Goal: Transaction & Acquisition: Purchase product/service

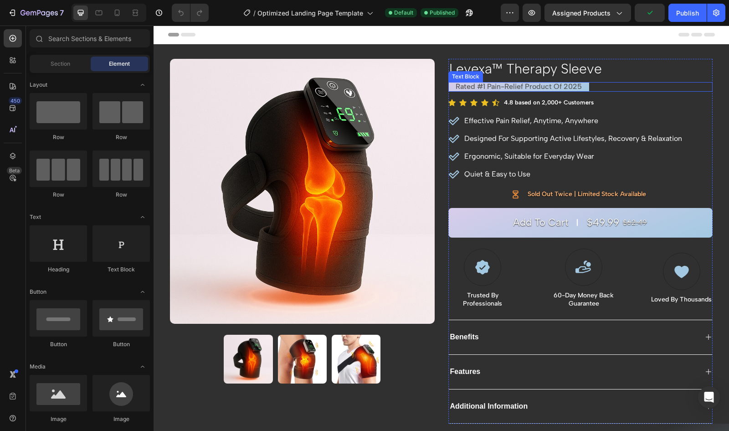
click at [495, 90] on p "rated #1 pain-relief product of 2025" at bounding box center [519, 87] width 126 height 10
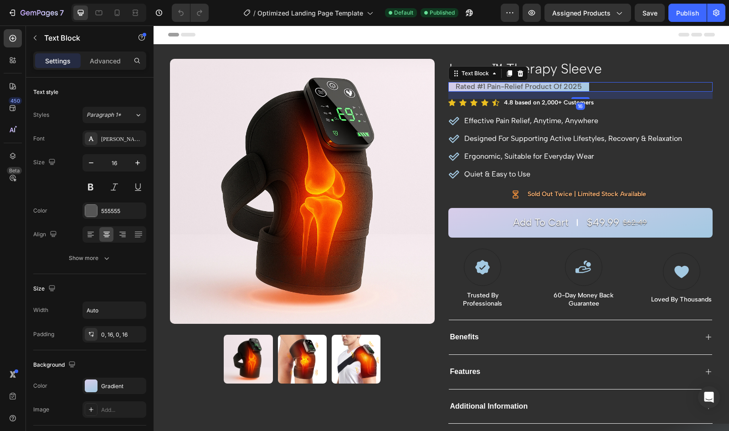
click at [518, 87] on p "rated #1 pain-relief product of 2025" at bounding box center [519, 87] width 126 height 10
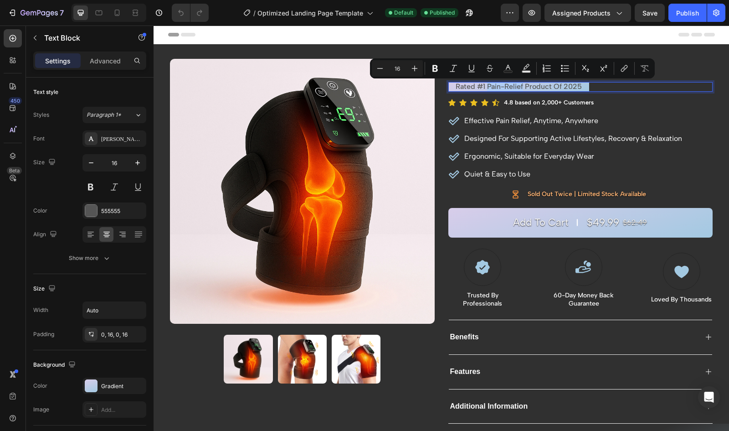
click at [485, 87] on p "rated #1 pain-relief product of 2025" at bounding box center [519, 87] width 126 height 10
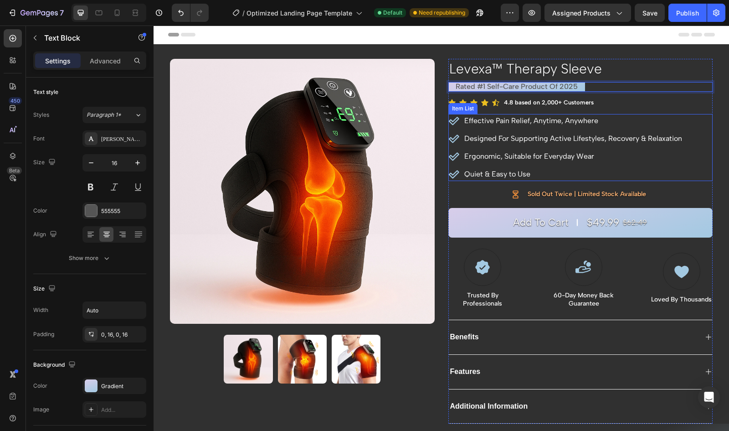
click at [504, 122] on p "Effective Pain Relief, Anytime, Anywhere" at bounding box center [573, 120] width 218 height 11
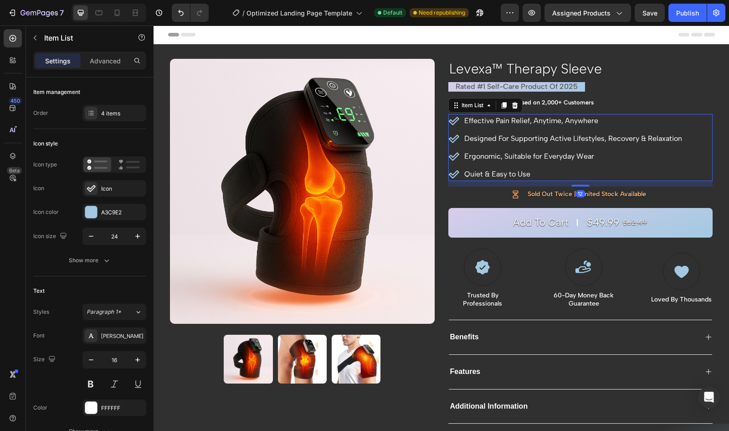
click at [496, 120] on p "Effective Pain Relief, Anytime, Anywhere" at bounding box center [573, 120] width 218 height 11
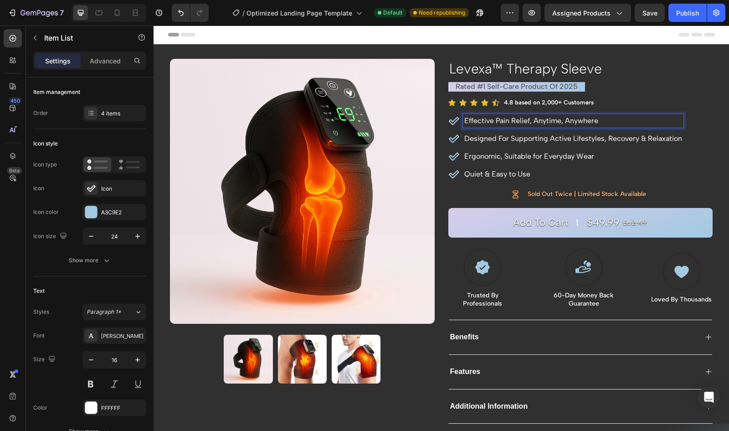
click at [493, 121] on p "Effective Pain Relief, Anytime, Anywhere" at bounding box center [573, 120] width 218 height 11
click at [527, 119] on p "Effective Pain Relief, Anytime, Anywhere" at bounding box center [573, 120] width 218 height 11
click at [463, 118] on div "Effective Pain Relief, Anytime, Anywhere" at bounding box center [573, 121] width 221 height 14
click at [526, 117] on p "Effective Pain Relief, Anytime, Anywhere" at bounding box center [573, 120] width 218 height 11
click at [494, 122] on p "Effective Pain Relief, Anytime, Anywhere" at bounding box center [573, 120] width 218 height 11
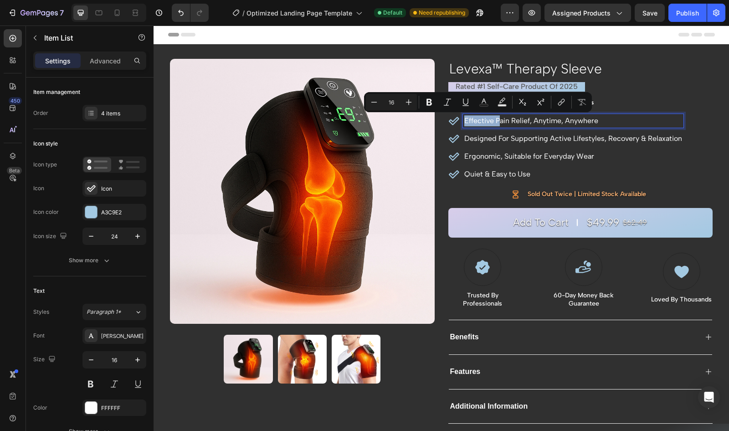
click at [494, 122] on p "Effective Pain Relief, Anytime, Anywhere" at bounding box center [573, 120] width 218 height 11
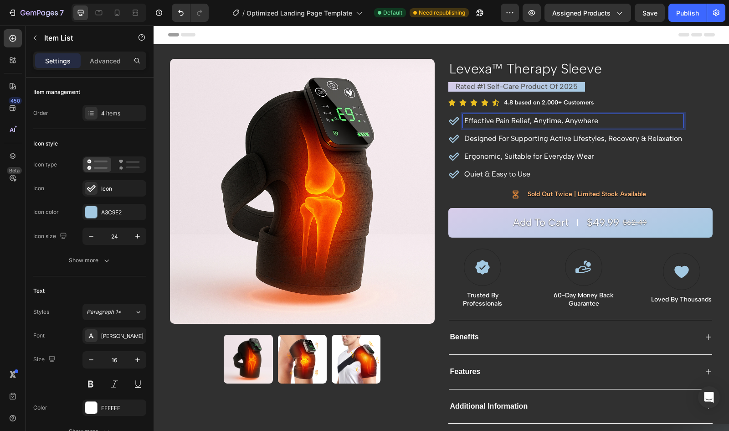
click at [492, 118] on p "Effective Pain Relief, Anytime, Anywhere" at bounding box center [573, 120] width 218 height 11
click at [527, 122] on p "Effective Pain Relief, Anytime, Anywhere" at bounding box center [573, 120] width 218 height 11
click at [464, 121] on p "Effective Pain Relief, Anytime, Anywhere" at bounding box center [573, 120] width 218 height 11
click at [527, 123] on p "Effective Pain Relief, Anytime, Anywhere" at bounding box center [573, 120] width 218 height 11
click at [463, 120] on div "Effective Pain Relief, Anytime, Anywhere" at bounding box center [573, 121] width 221 height 14
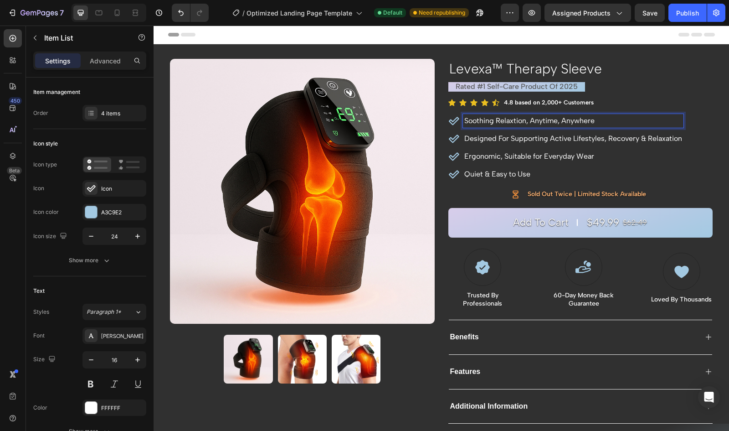
click at [510, 114] on div "Soothing Relaxtion, Anytime, Anywhere" at bounding box center [573, 121] width 221 height 14
click at [508, 116] on p "Soothing Relaxtion, Anytime, Anywhere" at bounding box center [573, 120] width 218 height 11
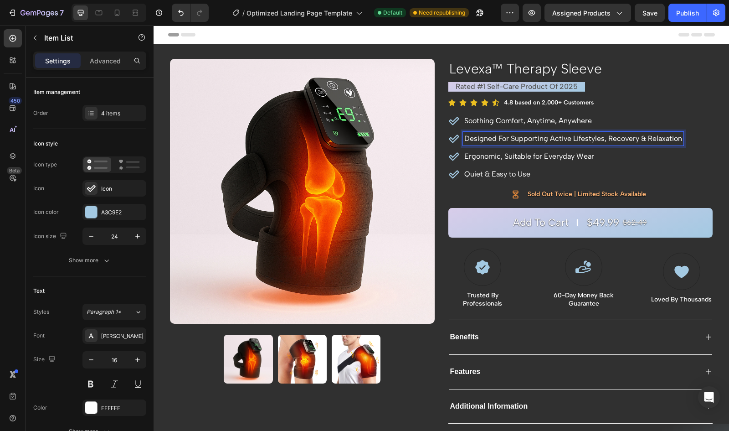
click at [587, 136] on p "Designed For Supporting Active Lifestyles, Recovery & Relaxation" at bounding box center [573, 138] width 218 height 11
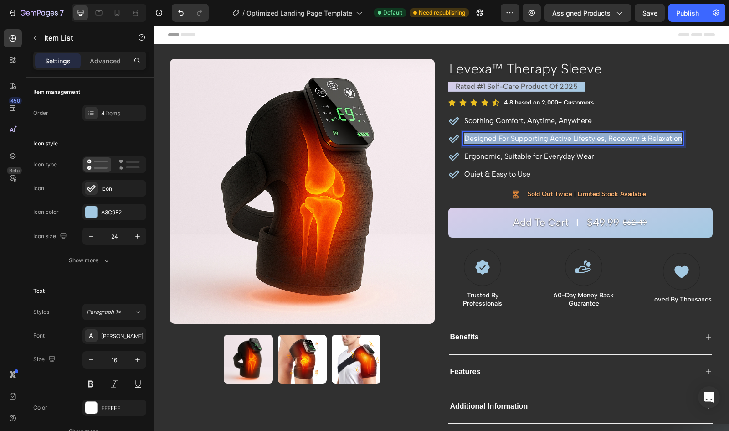
click at [587, 136] on p "Designed For Supporting Active Lifestyles, Recovery & Relaxation" at bounding box center [573, 138] width 218 height 11
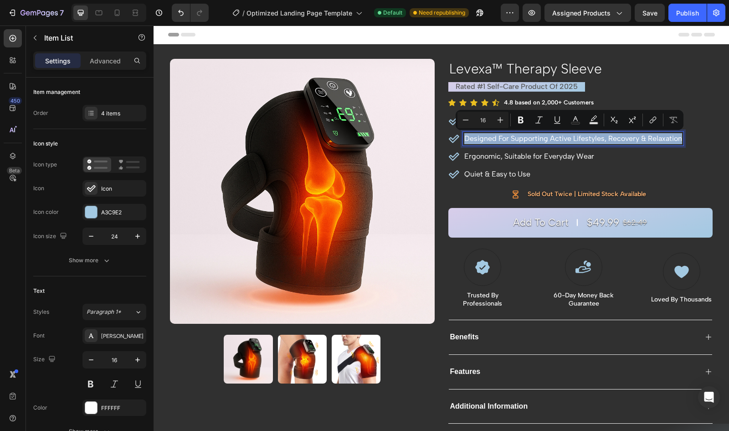
copy p "Designed For Supporting Active Lifestyles, Recovery & Relaxation"
click at [565, 141] on p "Designed For Supporting Active Lifestyles, Recovery & Relaxation" at bounding box center [573, 138] width 218 height 11
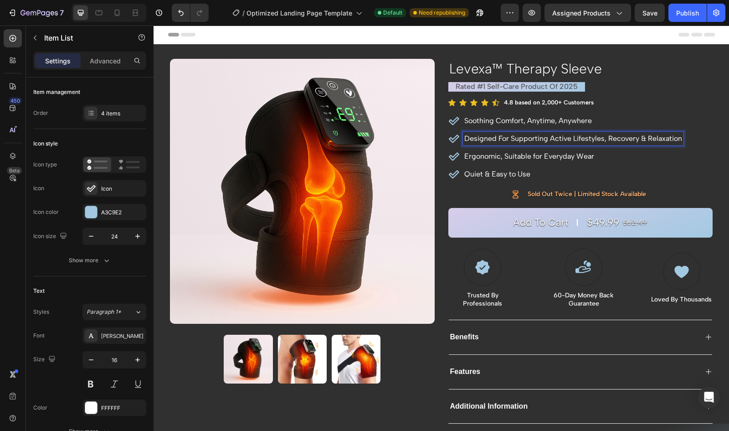
click at [617, 136] on p "Designed For Supporting Active Lifestyles, Recovery & Relaxation" at bounding box center [573, 138] width 218 height 11
click at [629, 137] on p "Designed For Supporting Active Lifestyles, Rejuvination & Relaxation" at bounding box center [577, 138] width 227 height 11
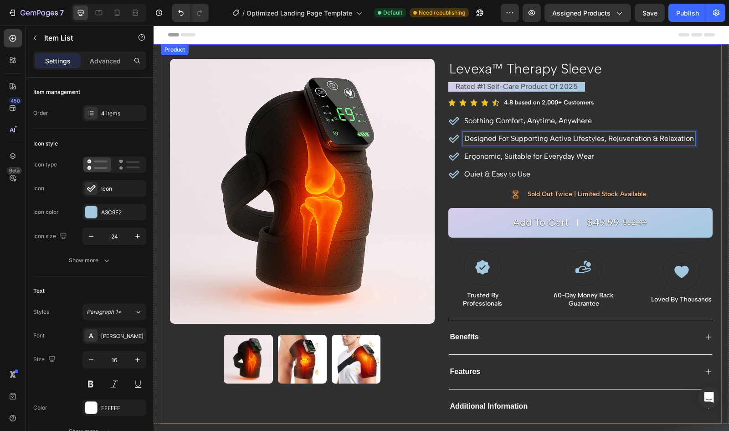
click at [292, 365] on img at bounding box center [302, 358] width 49 height 49
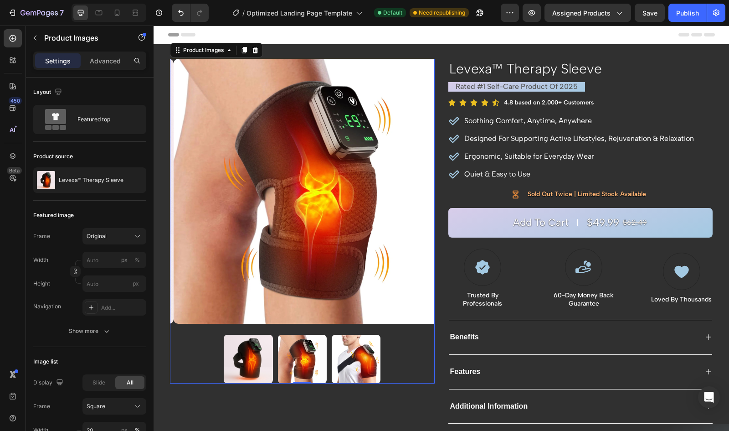
click at [345, 365] on img at bounding box center [356, 358] width 49 height 49
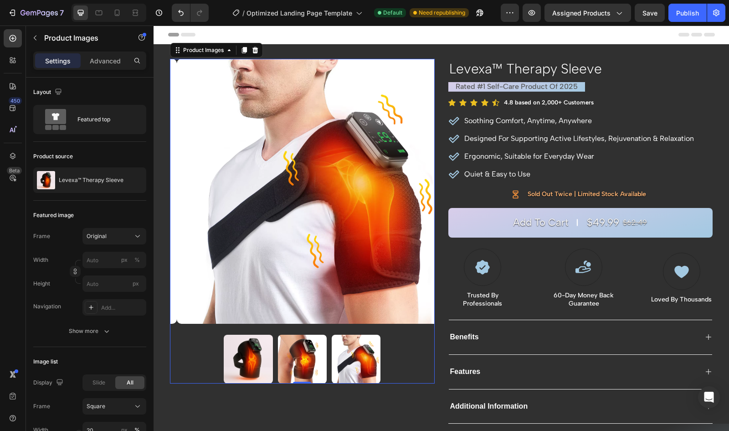
click at [249, 353] on img at bounding box center [248, 358] width 49 height 49
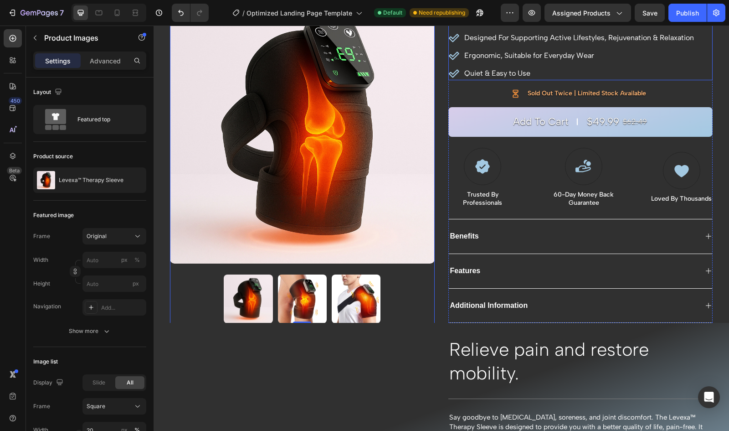
scroll to position [101, 0]
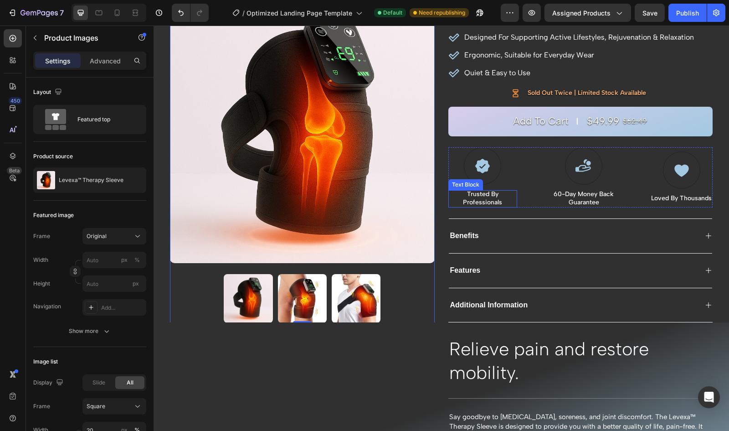
click at [499, 200] on p "Trusted By Professionals" at bounding box center [482, 198] width 67 height 16
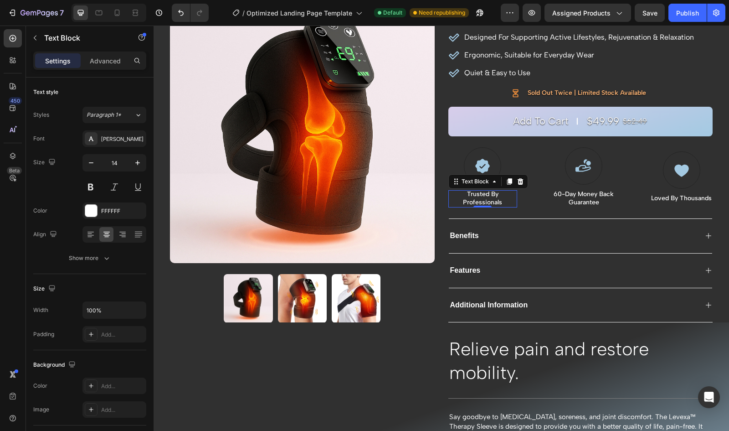
click at [497, 200] on p "Trusted By Professionals" at bounding box center [482, 198] width 67 height 16
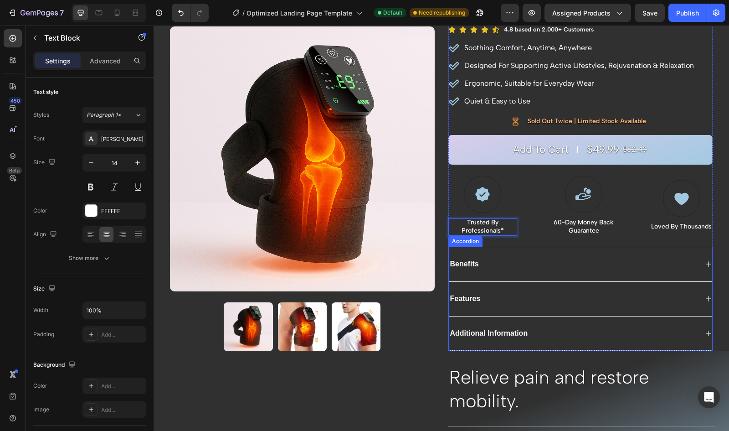
scroll to position [74, 0]
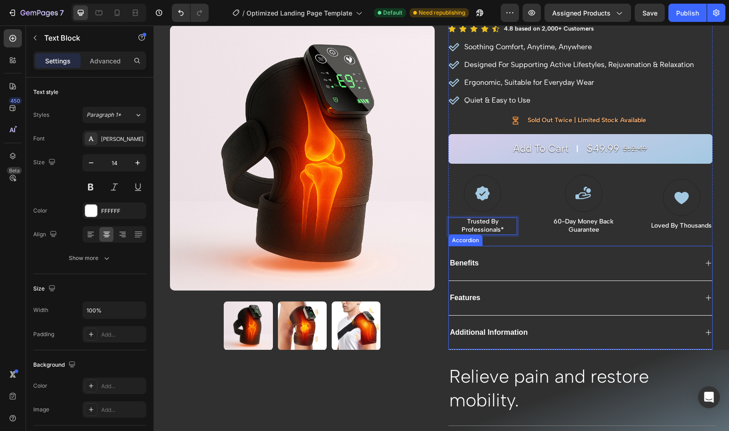
click at [556, 328] on div "Additional Information" at bounding box center [573, 332] width 249 height 12
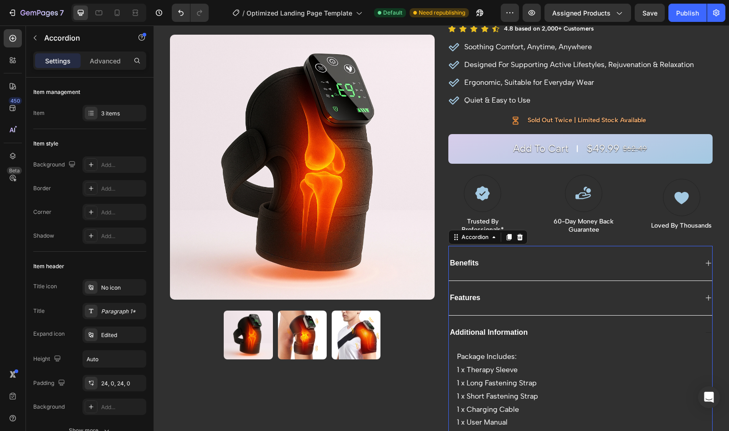
scroll to position [304, 0]
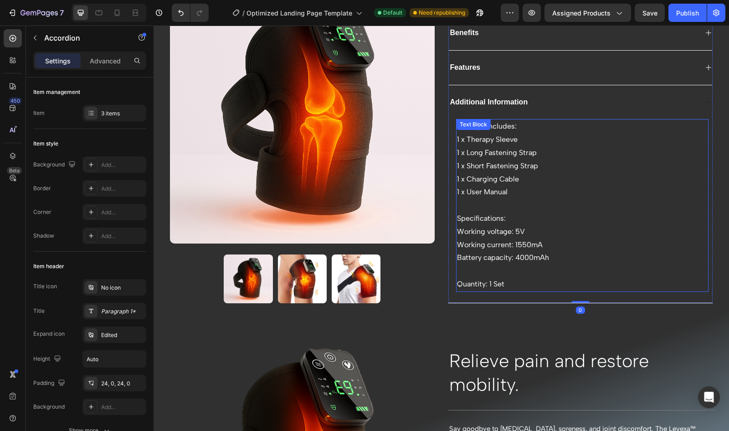
click at [514, 274] on p "Package Includes: 1 x Therapy Sleeve 1 x Long Fastening Strap 1 x Short Fasteni…" at bounding box center [582, 205] width 251 height 170
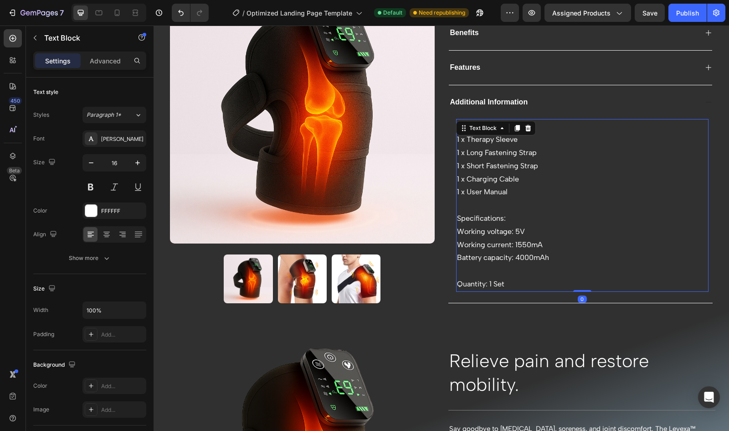
click at [502, 286] on p "Package Includes: 1 x Therapy Sleeve 1 x Long Fastening Strap 1 x Short Fasteni…" at bounding box center [582, 205] width 251 height 170
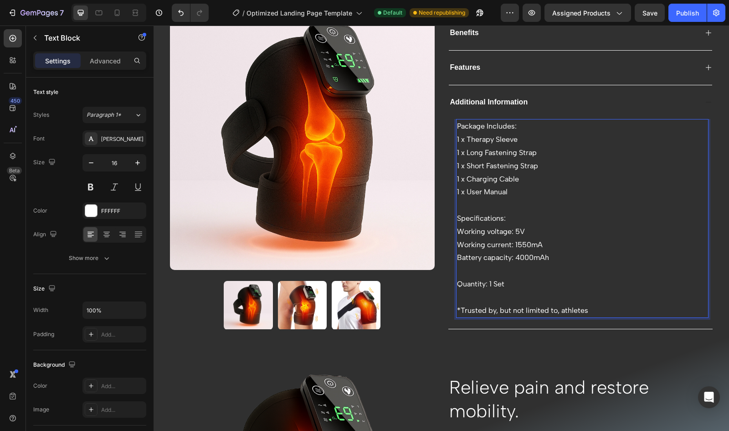
click at [553, 307] on p "*Trusted by, but not limited to, athletes" at bounding box center [582, 310] width 251 height 13
click at [602, 304] on p "*Trusted by, but not limited to; athletes" at bounding box center [582, 310] width 251 height 13
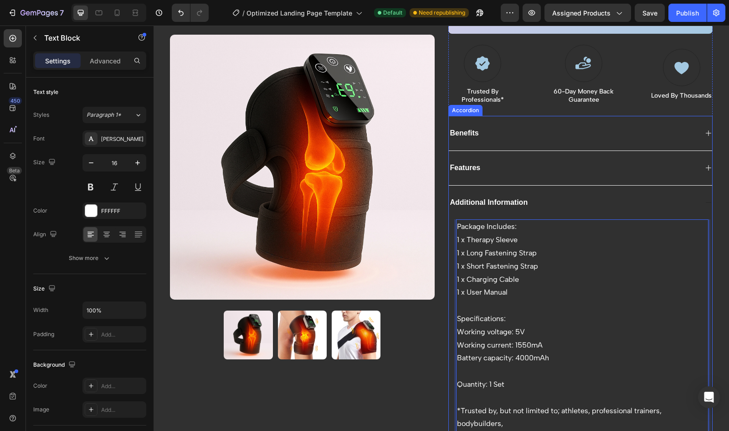
scroll to position [113, 0]
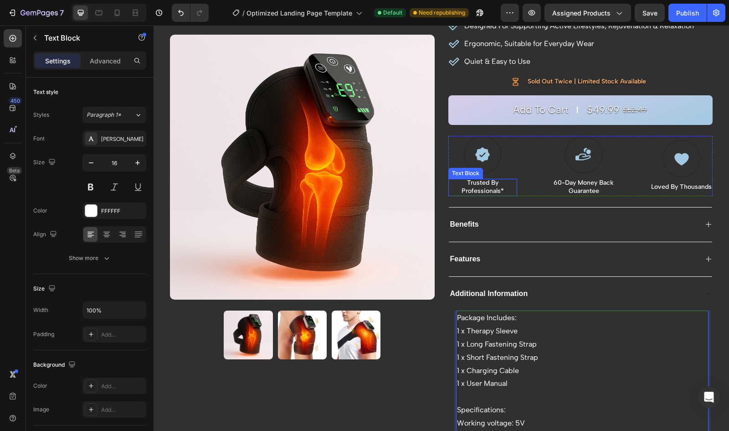
click at [504, 187] on p "Trusted By Professionals*" at bounding box center [482, 187] width 67 height 16
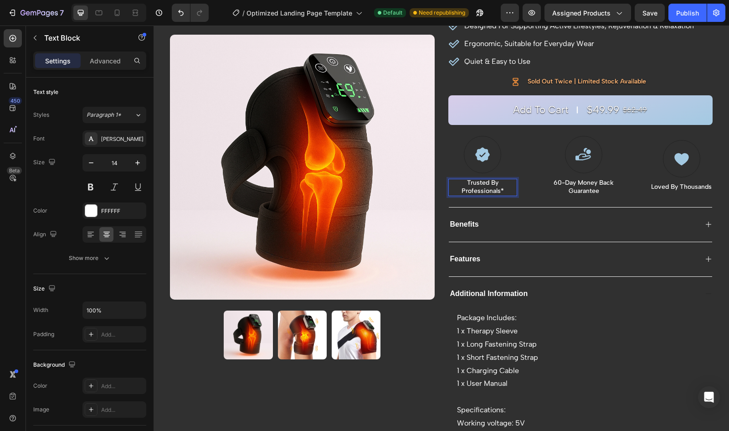
click at [503, 187] on p "Trusted By Professionals*" at bounding box center [482, 187] width 67 height 16
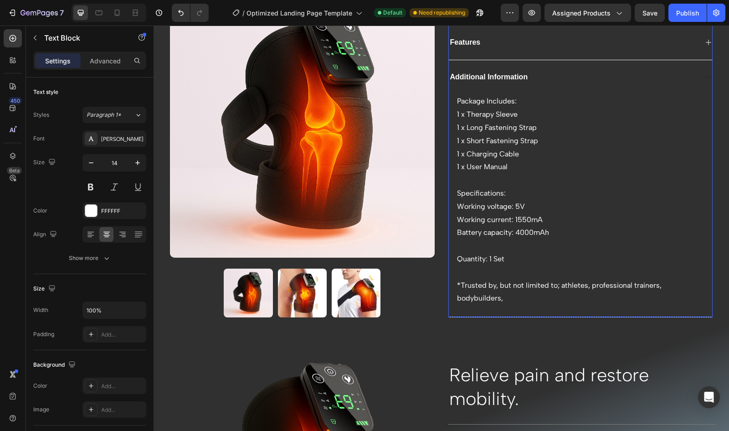
scroll to position [329, 0]
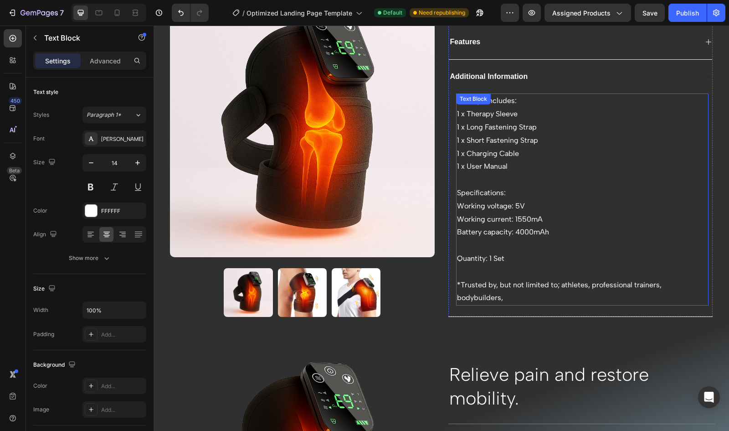
click at [491, 284] on p "*Trusted by, but not limited to; athletes, professional trainers, bodybuilders," at bounding box center [582, 291] width 251 height 26
click at [490, 282] on p "*Trusted by, but not limited to; athletes, professional trainers, bodybuilders," at bounding box center [582, 291] width 251 height 26
click at [495, 282] on p "*Trusted by, but not limited to; athletes, professional trainers, bodybuilders," at bounding box center [582, 291] width 251 height 26
click at [457, 282] on p "*Trusted by professionals , but not limited to; athletes, professional trainers…" at bounding box center [582, 291] width 251 height 26
click at [457, 282] on p "Trusted by professionals , but not limited to; athletes, professional trainers,…" at bounding box center [582, 291] width 251 height 26
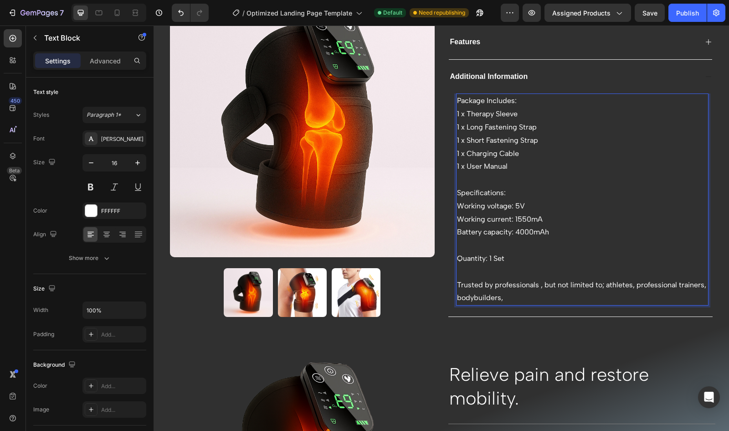
click at [536, 281] on p "Trusted by professionals , but not limited to; athletes, professional trainers,…" at bounding box center [582, 291] width 251 height 26
click at [536, 281] on p "Trusted by professionals including, but not limited to; athletes, professional …" at bounding box center [582, 291] width 251 height 26
click at [547, 281] on p "Trusted by professionals in occuincluding, but not limited to; athletes, profes…" at bounding box center [582, 291] width 251 height 26
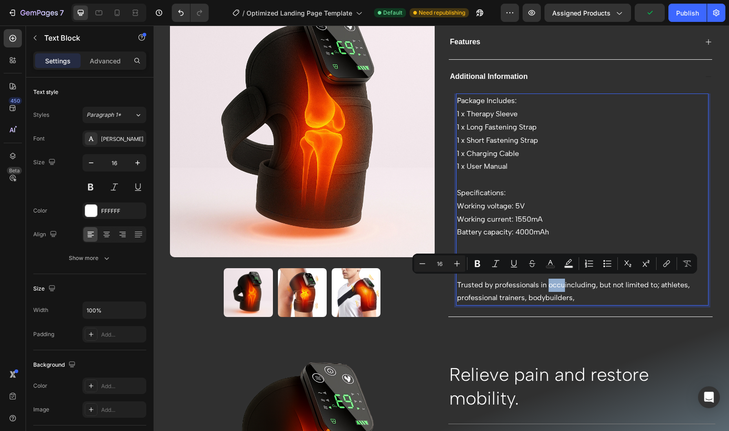
click at [545, 282] on p "Trusted by professionals in occuincluding, but not limited to; athletes, profes…" at bounding box center [582, 291] width 251 height 26
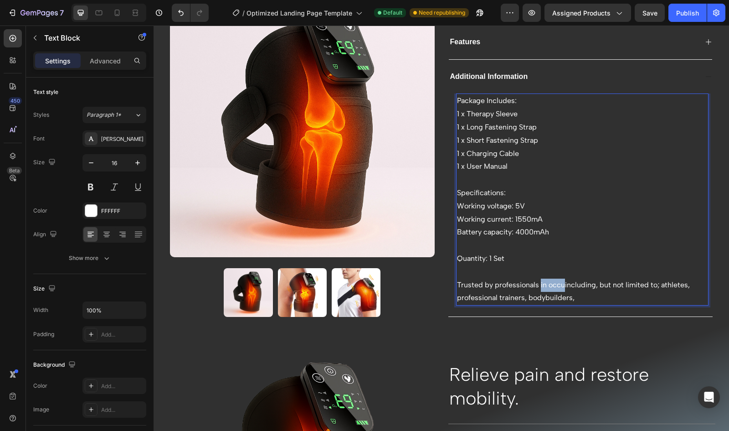
click at [537, 282] on p "Trusted by professionals in occuincluding, but not limited to; athletes, profes…" at bounding box center [582, 291] width 251 height 26
click at [631, 284] on p "Trusted by professionals including, but not limited to; athletes, professional …" at bounding box center [582, 291] width 251 height 26
click at [567, 282] on p "Trusted by professionals including, but not limited to; athletes, professional …" at bounding box center [582, 291] width 251 height 26
click at [538, 283] on p "Trusted by professionals including, but not limited to; athletes, professional …" at bounding box center [582, 291] width 251 height 26
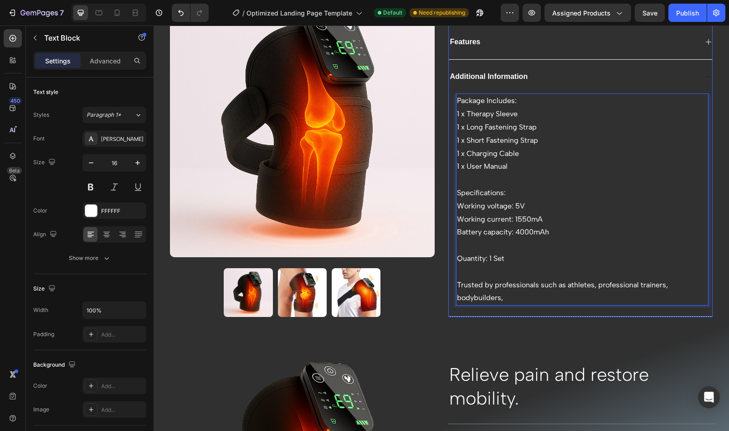
click at [509, 303] on div "Package Includes: 1 x Therapy Sleeve 1 x Long Fastening Strap 1 x Short Fasteni…" at bounding box center [581, 204] width 264 height 223
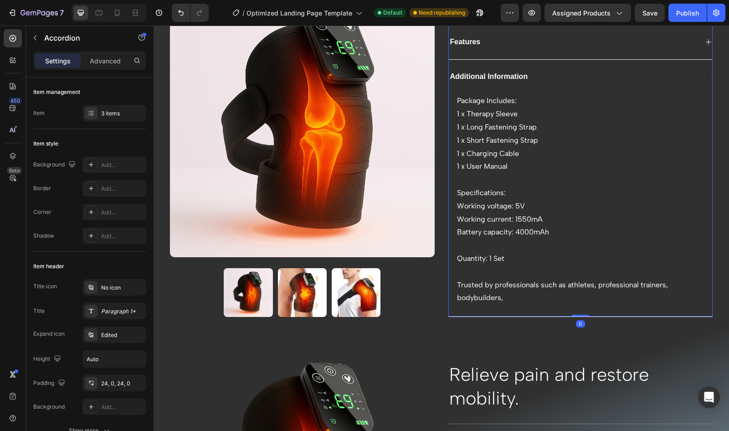
click at [512, 301] on p "Trusted by professionals such as athletes, professional trainers, bodybuilders," at bounding box center [582, 291] width 251 height 26
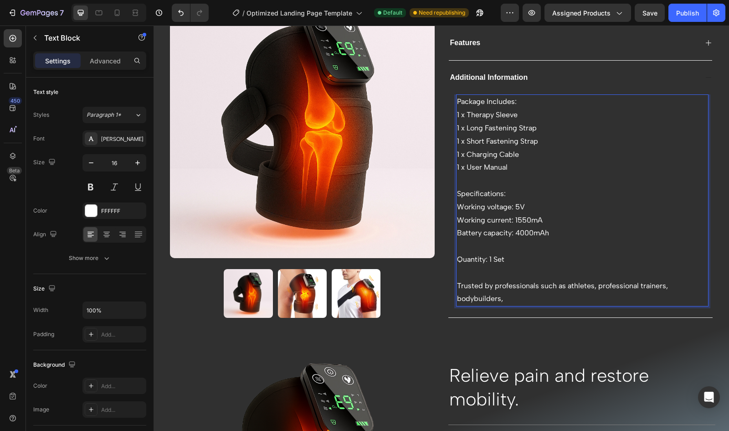
scroll to position [330, 0]
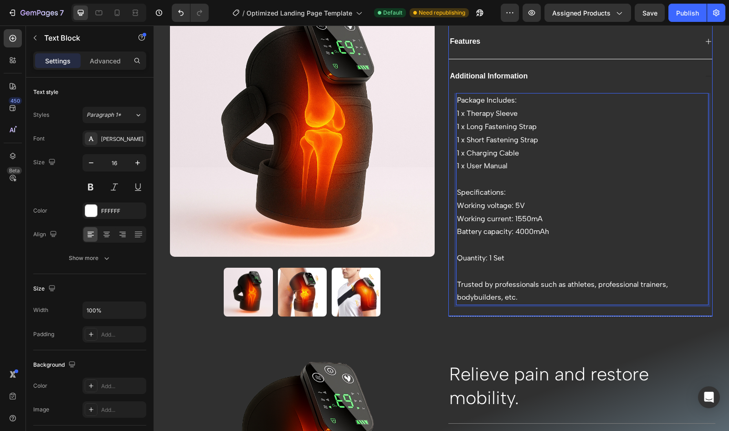
click at [432, 290] on div "Product Images Row Levexa™ Therapy Sleeve Product Title rated #1 Self-Care prod…" at bounding box center [441, 15] width 561 height 602
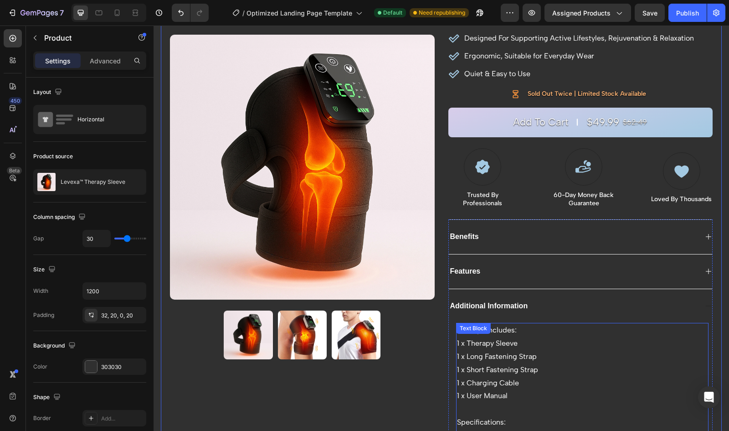
scroll to position [27, 0]
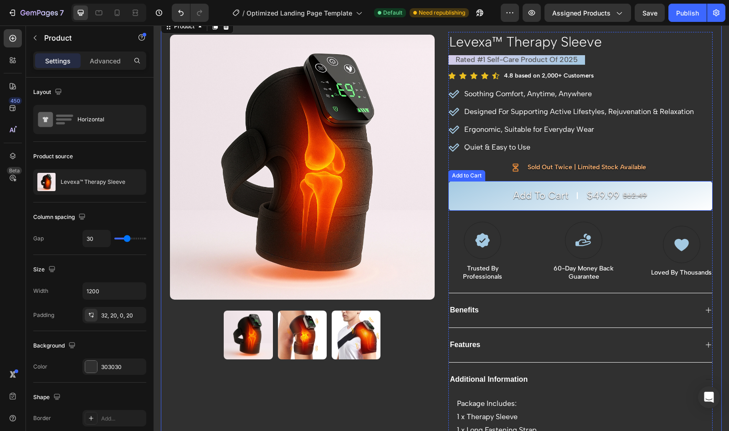
click at [457, 205] on button "Add to cart $49.99 $62.49" at bounding box center [580, 196] width 265 height 30
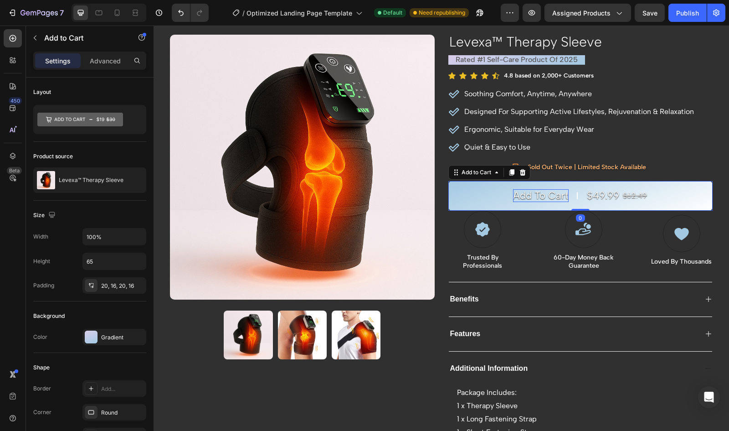
drag, startPoint x: 575, startPoint y: 219, endPoint x: 556, endPoint y: 195, distance: 30.5
click at [556, 195] on div "Add to cart $49.99 $62.49 Add to Cart 0" at bounding box center [580, 196] width 265 height 30
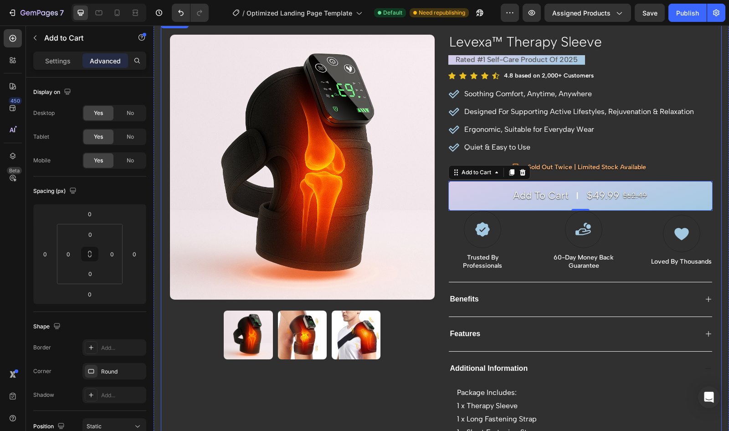
click at [433, 315] on div "Product Images Row Levexa™ Therapy Sleeve Product Title rated #1 Self-Care prod…" at bounding box center [441, 312] width 561 height 591
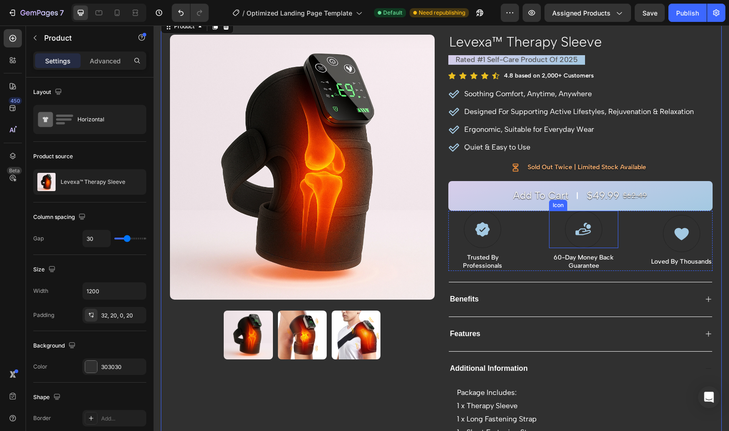
scroll to position [52, 0]
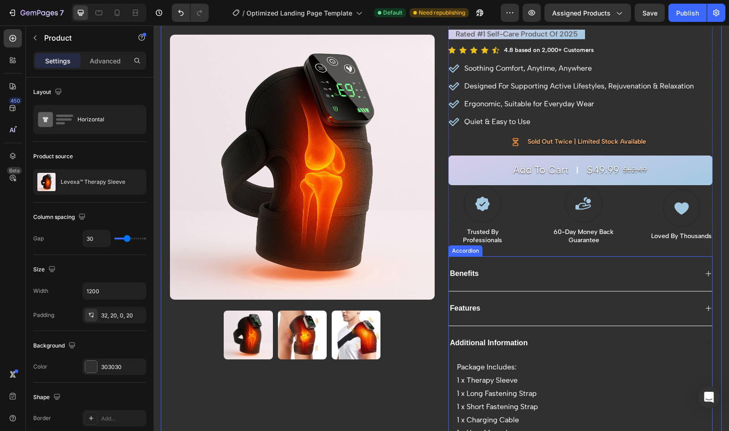
click at [468, 276] on div "Benefits" at bounding box center [464, 273] width 31 height 12
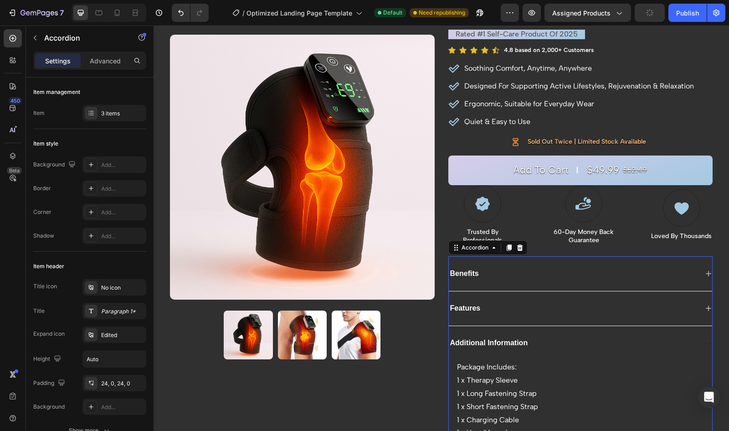
click at [494, 276] on div "Benefits" at bounding box center [573, 273] width 249 height 12
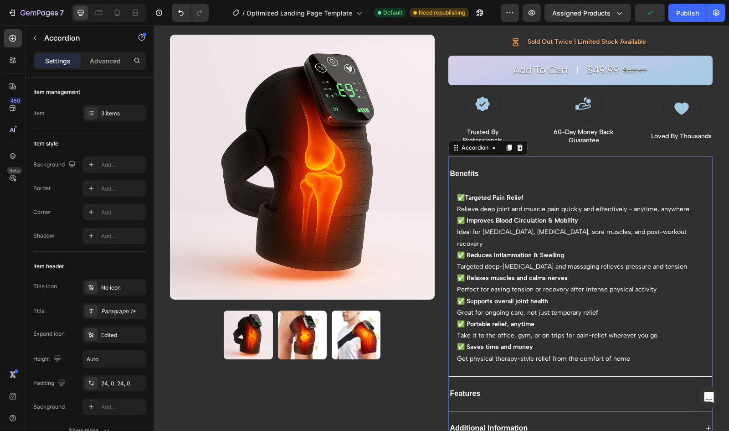
scroll to position [153, 0]
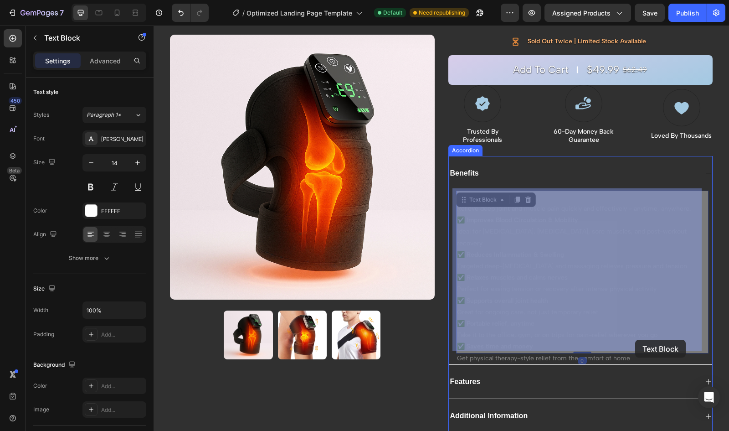
drag, startPoint x: 636, startPoint y: 346, endPoint x: 635, endPoint y: 339, distance: 6.4
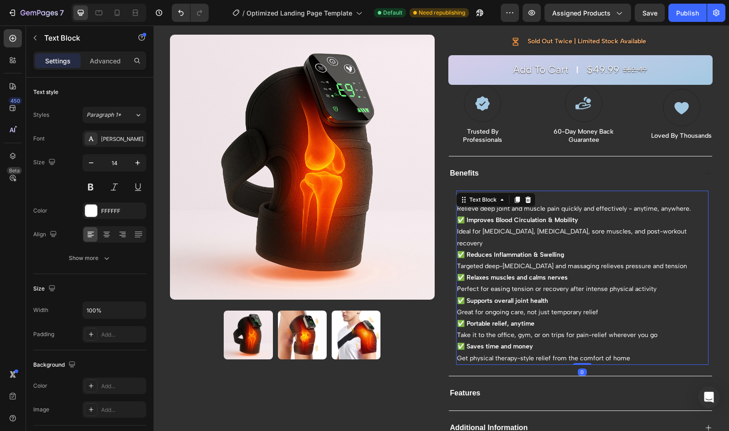
click at [635, 352] on p "Get physical therapy-style relief from the comfort of home" at bounding box center [582, 357] width 251 height 11
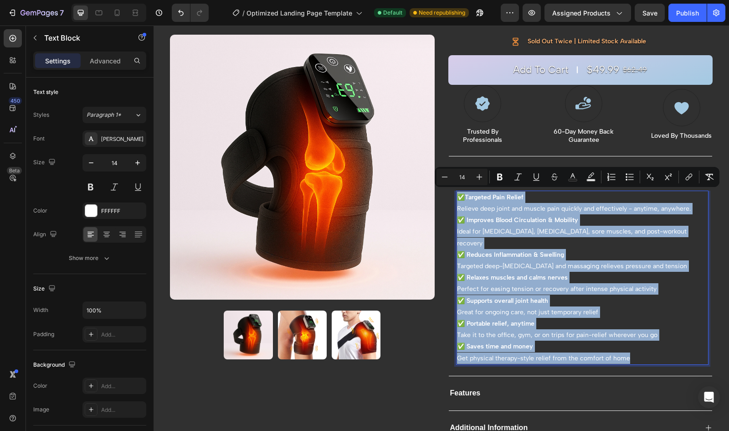
copy div "✅ Targeted Pain Relief Relieve deep joint and muscle pain quickly and effective…"
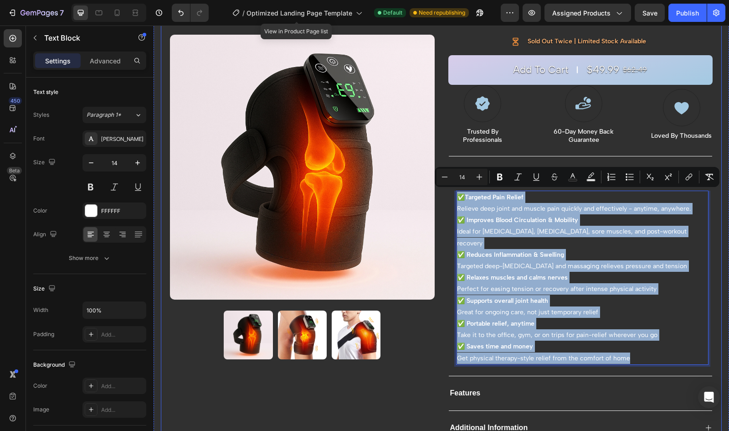
copy div "✅ Targeted Pain Relief Relieve deep joint and muscle pain quickly and effective…"
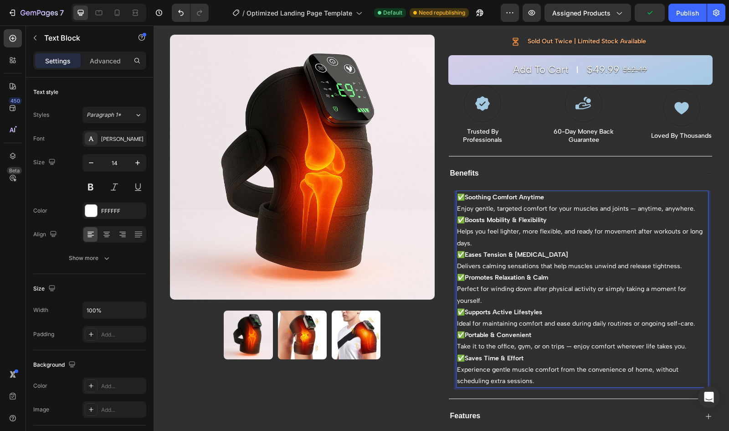
click at [466, 197] on strong "Soothing Comfort Anytime" at bounding box center [504, 197] width 79 height 8
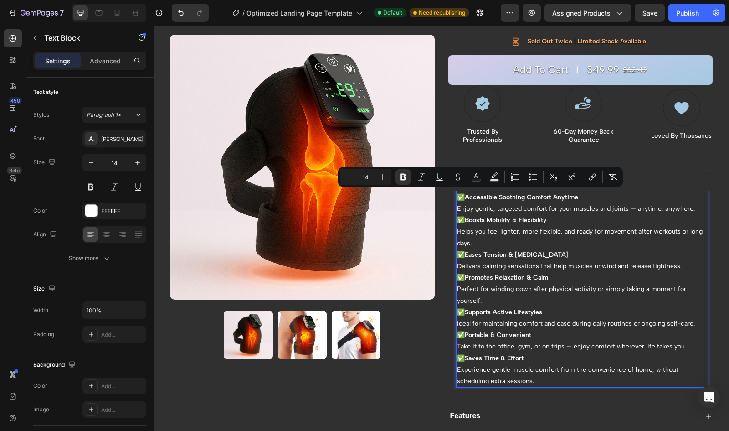
click at [566, 195] on strong "Accessible Soothing Comfort Anytime" at bounding box center [521, 197] width 113 height 8
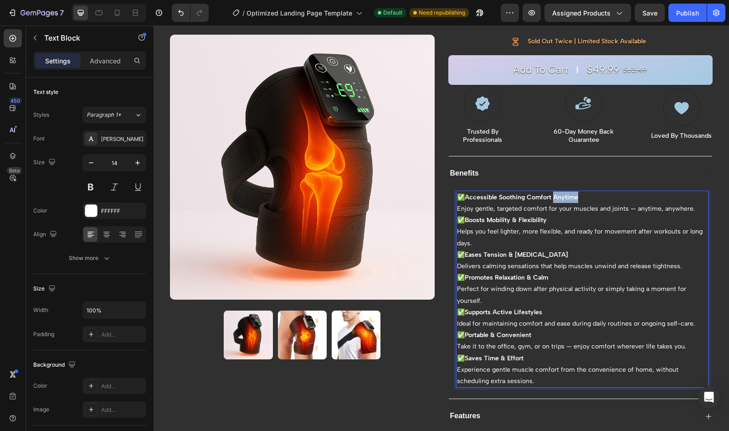
click at [566, 195] on strong "Accessible Soothing Comfort Anytime" at bounding box center [521, 197] width 113 height 8
click at [466, 194] on strong "Accessible Soothing Comfort" at bounding box center [508, 197] width 87 height 8
click at [571, 243] on p "✅ Boosts Mobility & Flexibility Helps you feel lighter, more flexible, and read…" at bounding box center [582, 231] width 251 height 35
click at [478, 206] on p "✅ Instantly Accessible Soothing Comfort Enjoy gentle, targeted comfort for your…" at bounding box center [582, 202] width 251 height 23
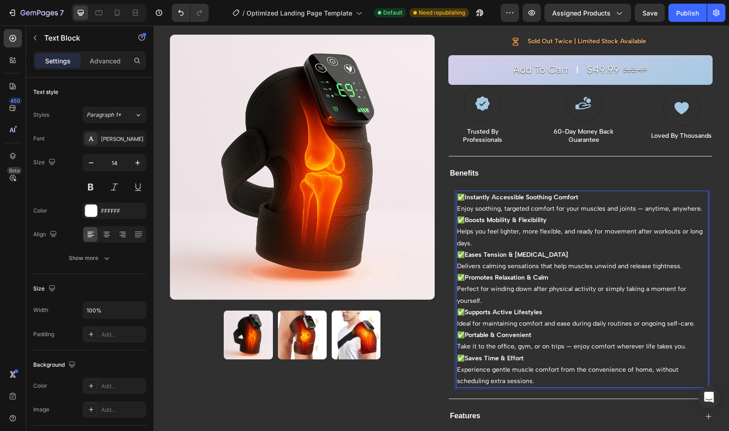
click at [630, 206] on p "✅ Instantly Accessible Soothing Comfort Enjoy soothing, targeted comfort for yo…" at bounding box center [582, 202] width 251 height 23
click at [574, 205] on p "✅ Instantly Accessible Soothing Comfort Enjoy soothing, targeted comfort for yo…" at bounding box center [582, 202] width 251 height 23
click at [586, 219] on p "✅ Boosts Mobility & Flexibility Helps you feel lighter, more flexible, and read…" at bounding box center [582, 231] width 251 height 35
click at [631, 207] on p "✅ Instantly Accessible Soothing Comfort Enjoy soothing, targeted comfort for yo…" at bounding box center [582, 202] width 251 height 23
click at [577, 205] on p "✅ Instantly Accessible Soothing Comfort Enjoy soothing, targeted comfort for yo…" at bounding box center [582, 202] width 251 height 23
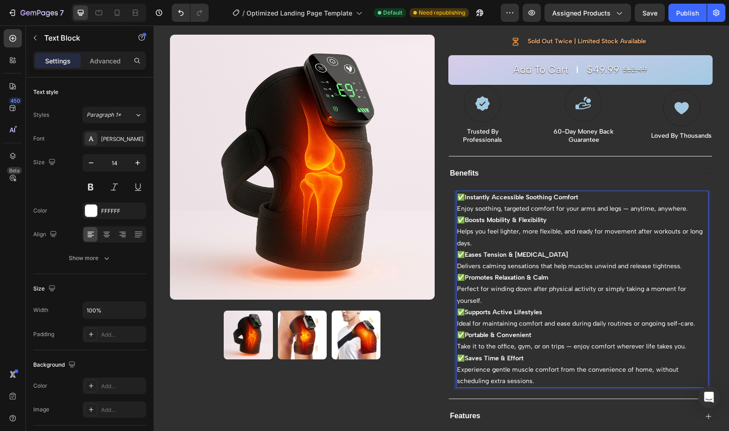
click at [511, 206] on p "✅ Instantly Accessible Soothing Comfort Enjoy soothing, targeted comfort for yo…" at bounding box center [582, 202] width 251 height 23
click at [472, 207] on p "✅ Instantly Accessible Soothing Comfort Enjoy soothing, targeted comfort for yo…" at bounding box center [582, 202] width 251 height 23
click at [547, 218] on p "✅ Boosts Mobility & Flexibility Helps you feel lighter, more flexible, and read…" at bounding box center [582, 231] width 251 height 35
click at [474, 240] on p "✅ Boosts Mobility & Flexibility Helps you feel lighter, more flexible, and read…" at bounding box center [582, 231] width 251 height 35
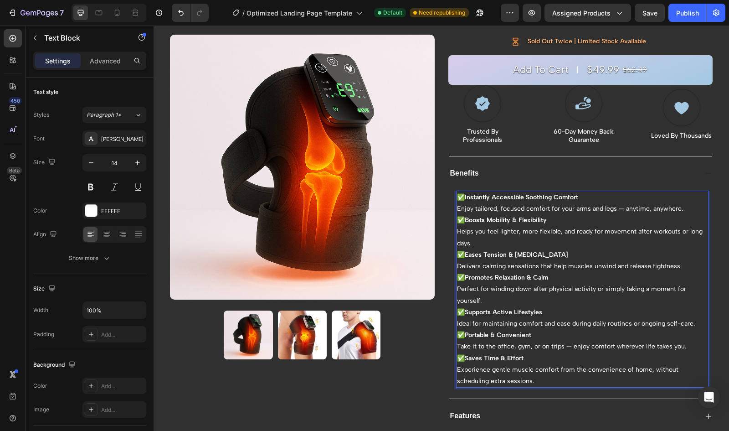
click at [479, 264] on p "✅ Eases Tension & [MEDICAL_DATA] Delivers calming sensations that help muscles …" at bounding box center [582, 260] width 251 height 23
click at [534, 264] on p "✅ Eases Tension & [MEDICAL_DATA] Delivers calming sensations that help muscles …" at bounding box center [582, 260] width 251 height 23
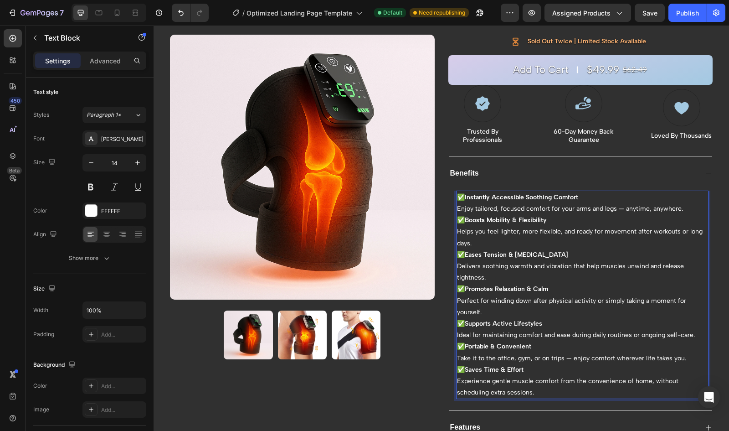
click at [471, 219] on strong "Boosts Mobility & Flexibility" at bounding box center [506, 220] width 82 height 8
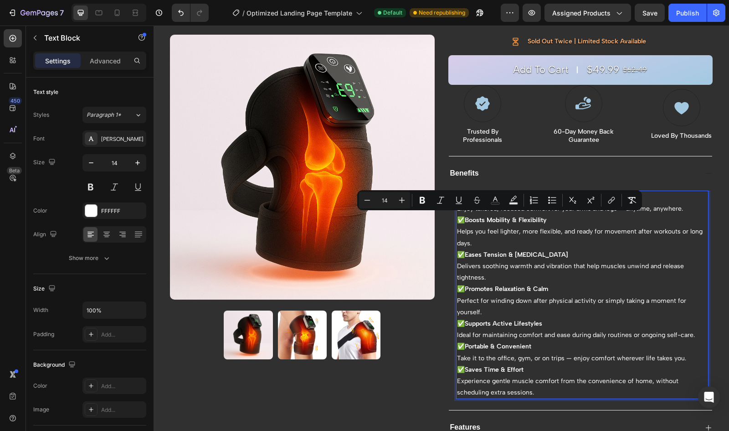
click at [471, 219] on strong "Boosts Mobility & Flexibility" at bounding box center [506, 220] width 82 height 8
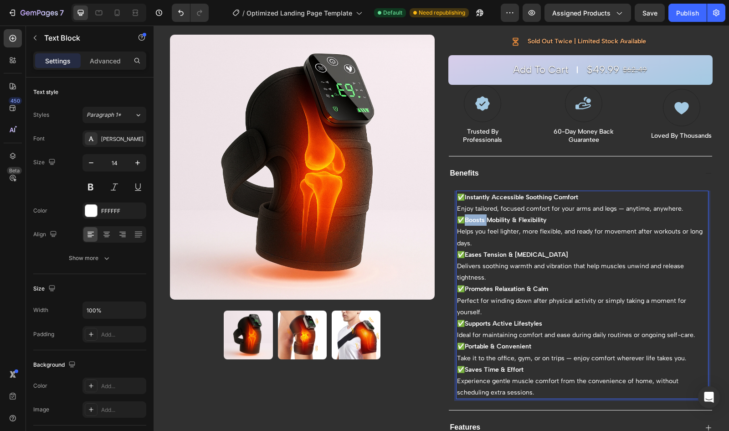
click at [471, 219] on strong "Boosts Mobility & Flexibility" at bounding box center [506, 220] width 82 height 8
click at [546, 216] on strong "Boosts Mobility & Flexibility" at bounding box center [506, 220] width 82 height 8
click at [502, 230] on p "Helps you feel lighter, more flexible, and ready for movement after workouts or…" at bounding box center [582, 237] width 251 height 23
click at [532, 240] on p "Helps you feel less tightness and soreness, more flexible, and ready for moveme…" at bounding box center [582, 237] width 251 height 23
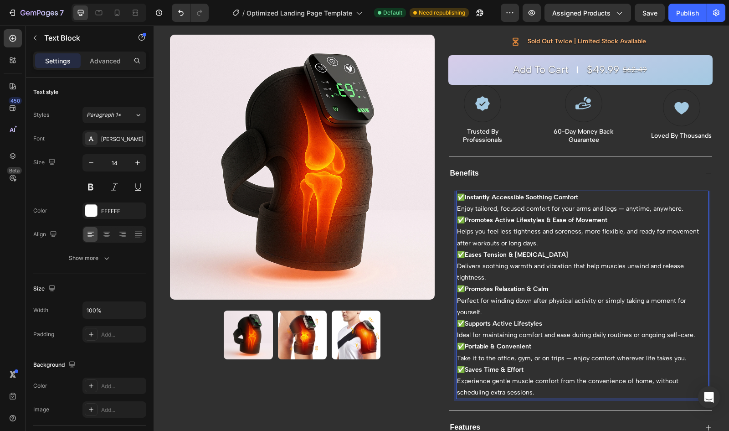
click at [536, 242] on p "Helps you feel less tightness and soreness, more flexible, and ready for moveme…" at bounding box center [582, 237] width 251 height 23
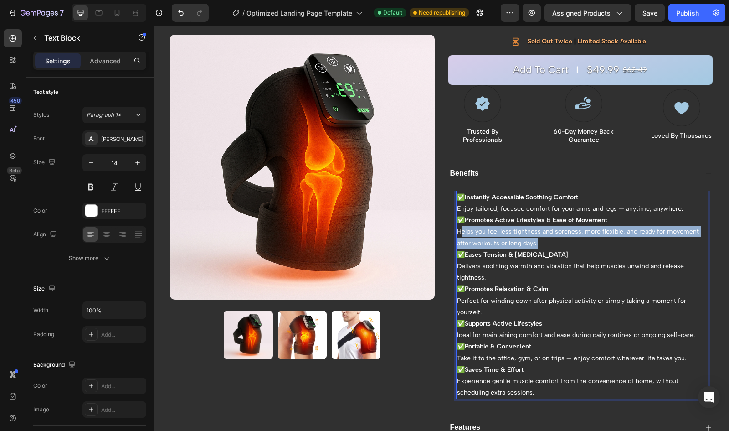
click at [457, 230] on p "Helps you feel less tightness and soreness, more flexible, and ready for moveme…" at bounding box center [582, 237] width 251 height 23
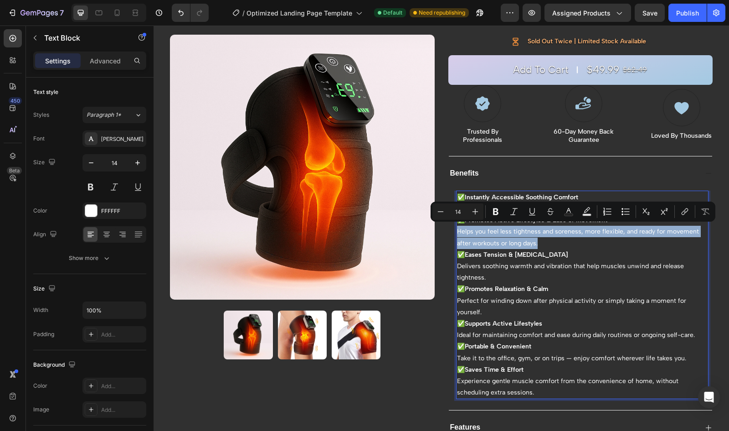
click at [457, 230] on p "Helps you feel less tightness and soreness, more flexible, and ready for moveme…" at bounding box center [582, 237] width 251 height 23
copy p "Helps you feel less tightness and soreness, more flexible, and ready for moveme…"
click at [562, 227] on p "Helps you feel less tightness and soreness, more flexible, and ready for moveme…" at bounding box center [582, 237] width 251 height 23
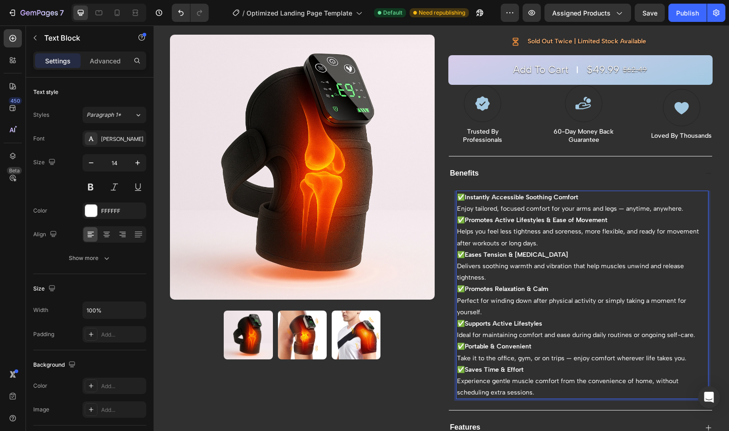
click at [560, 230] on p "Helps you feel less tightness and soreness, more flexible, and ready for moveme…" at bounding box center [582, 237] width 251 height 23
click at [535, 239] on p "Helps you feel less tightness, more comfortable, flexible, and ready for moveme…" at bounding box center [582, 237] width 251 height 23
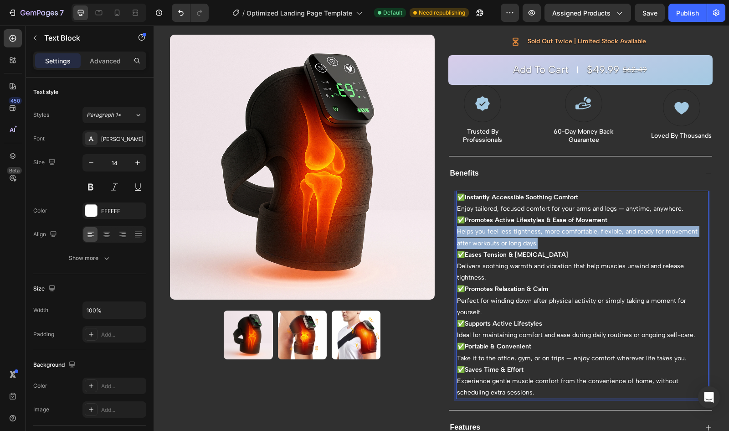
click at [457, 231] on p "Helps you feel less tightness, more comfortable, flexible, and ready for moveme…" at bounding box center [582, 237] width 251 height 23
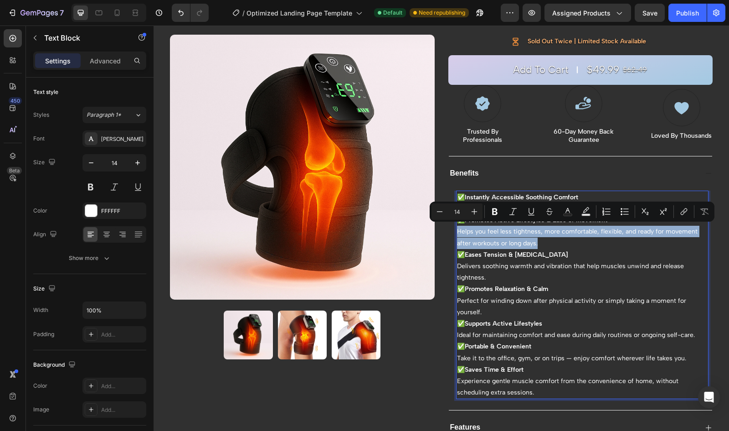
copy p "Helps you feel less tightness, more comfortable, flexible, and ready for moveme…"
click at [608, 231] on p "Helps you feel less tightness, more comfortable, flexible, and ready for moveme…" at bounding box center [582, 237] width 251 height 23
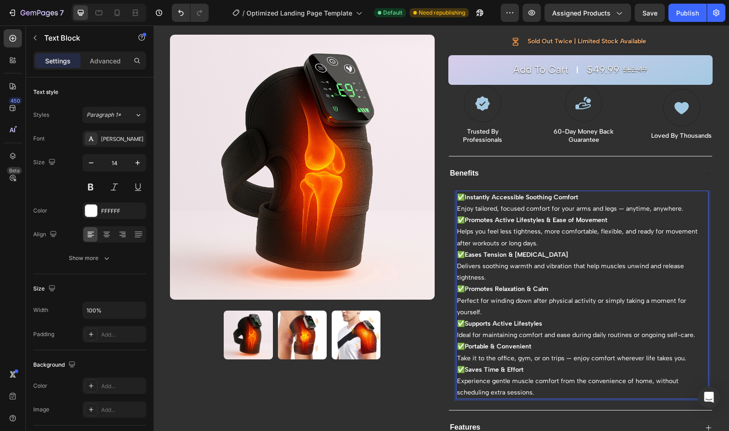
click at [594, 227] on p "Helps you feel less tightness, more comfortable, flexible, and ready for moveme…" at bounding box center [582, 237] width 251 height 23
click at [631, 226] on p "Helps you feel less tightness, more comfortable and flexible, and ready for mov…" at bounding box center [582, 237] width 251 height 23
click at [618, 208] on p "✅ Instantly Accessible Soothing Comfort Enjoy tailored, focused comfort for you…" at bounding box center [582, 202] width 251 height 23
click at [616, 207] on p "✅ Instantly Accessible Soothing Comfort Enjoy tailored, focused comfort for you…" at bounding box center [582, 202] width 251 height 23
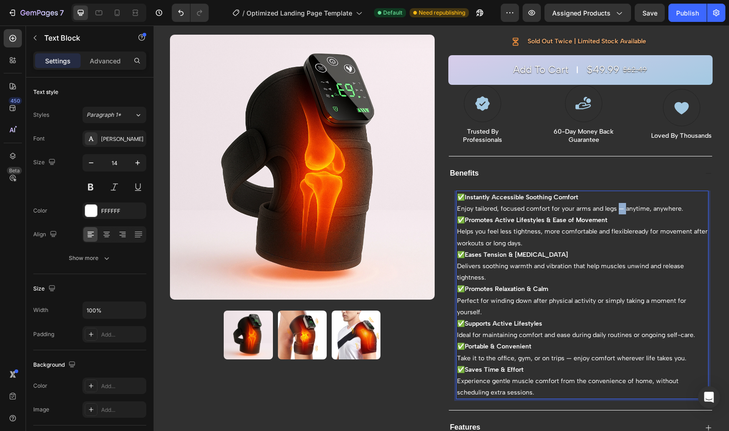
click at [616, 207] on p "✅ Instantly Accessible Soothing Comfort Enjoy tailored, focused comfort for you…" at bounding box center [582, 202] width 251 height 23
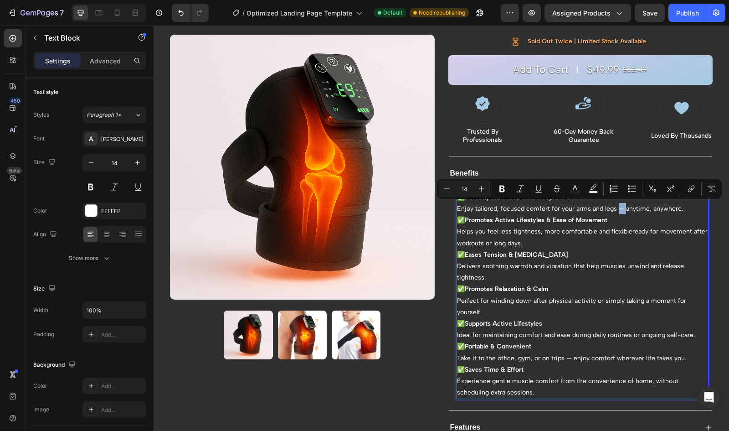
copy p "—"
click at [628, 231] on p "Helps you feel less tightness, more comfortable and flexibleready for movement …" at bounding box center [582, 237] width 251 height 23
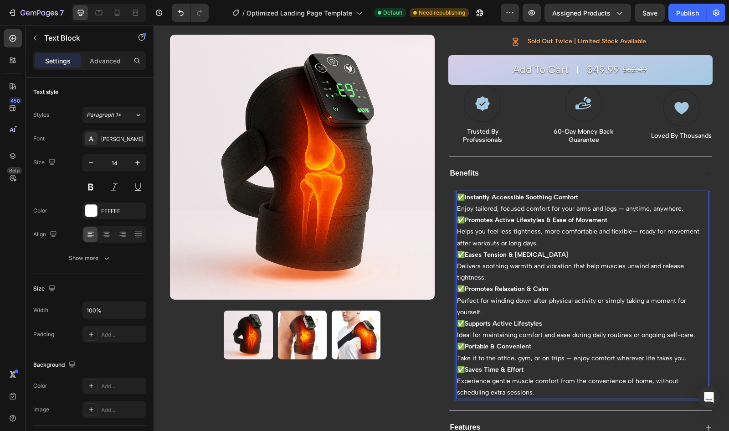
click at [628, 231] on p "Helps you feel less tightness, more comfortable and flexible— ready for movemen…" at bounding box center [582, 237] width 251 height 23
click at [680, 231] on p "Helps you feel less tightness, more comfortable and flexible — ready for moveme…" at bounding box center [582, 237] width 251 height 23
click at [637, 231] on p "Helps you feel less tightness, more comfortable and flexible — ready for moveme…" at bounding box center [582, 237] width 251 height 23
click at [534, 243] on p "Helps you feel less tightness, more comfortable and flexible — perfect to recha…" at bounding box center [582, 237] width 251 height 23
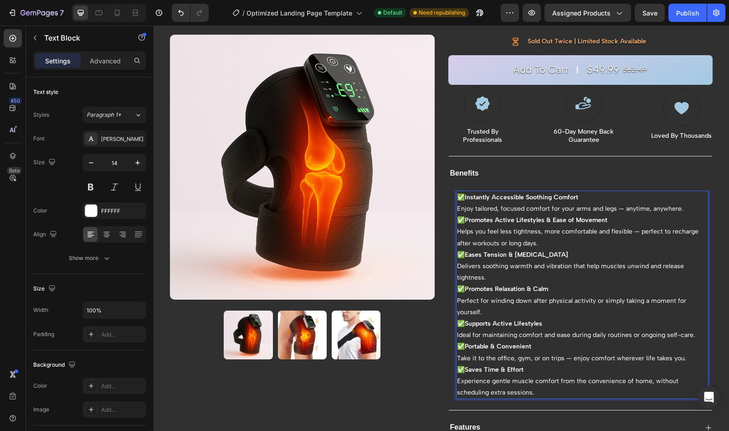
click at [695, 228] on p "Helps you feel less tightness, more comfortable and flexible — perfect to recha…" at bounding box center [582, 237] width 251 height 23
click at [659, 229] on p "Helps you feel less tightness, more comfortable and flexible — perfect to recha…" at bounding box center [582, 237] width 251 height 23
click at [662, 229] on p "Helps you feel less tightness, more comfortable and flexible — perfect to recha…" at bounding box center [582, 237] width 251 height 23
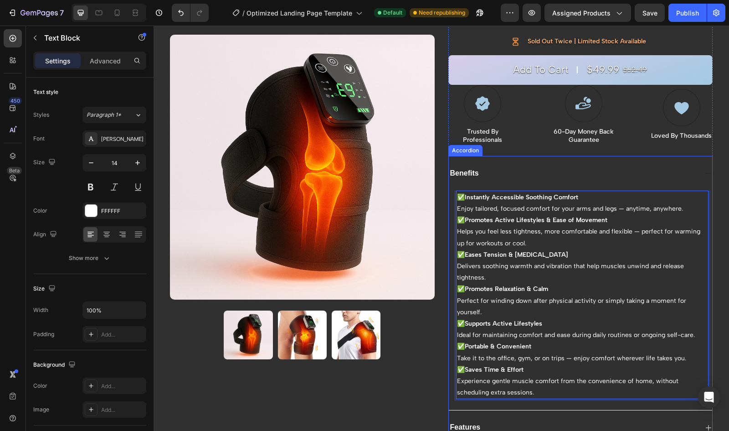
click at [451, 241] on div "✅ Instantly Accessible Soothing Comfort Enjoy tailored, focused comfort for you…" at bounding box center [581, 300] width 264 height 220
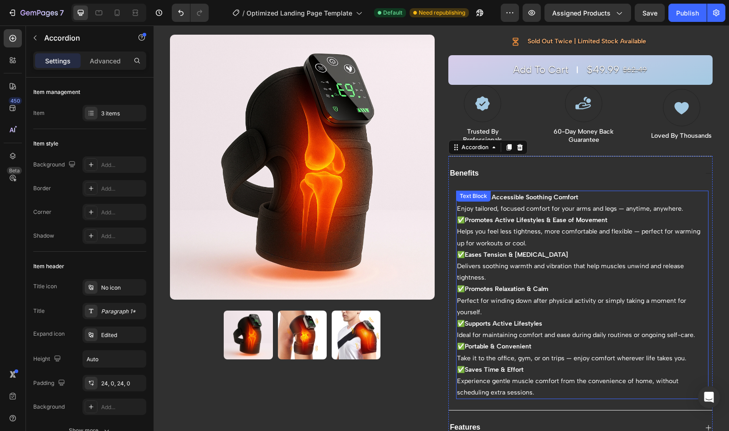
click at [457, 242] on p "Helps you feel less tightness, more comfortable and flexible — perfect for warm…" at bounding box center [582, 237] width 251 height 23
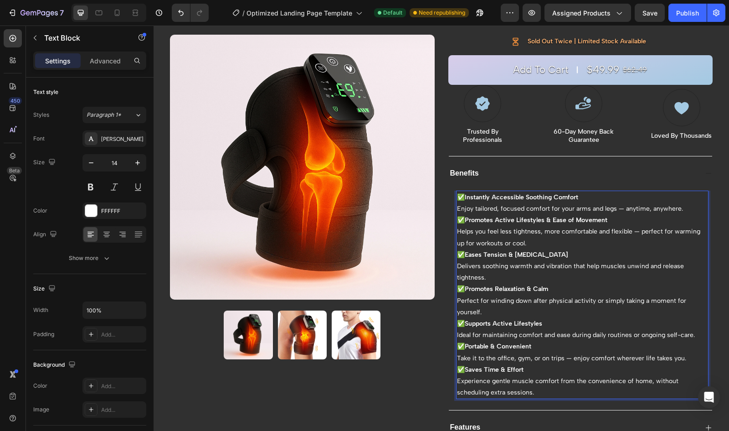
click at [457, 240] on p "Helps you feel less tightness, more comfortable and flexible — perfect for warm…" at bounding box center [582, 237] width 251 height 23
click at [462, 240] on p "Helps you feel less tightness, more comfortable and flexible — perfect for warm…" at bounding box center [582, 237] width 251 height 23
click at [580, 244] on p "Helps you feel less tightness, more comfortable and flexible — perfect for warm…" at bounding box center [582, 237] width 251 height 23
click at [556, 242] on p "Helps you feel less tightness, more comfortable and flexible — perfect for warm…" at bounding box center [582, 237] width 251 height 23
click at [470, 242] on p "Helps you feel less tightness, more comfortable and flexible — perfect for warm…" at bounding box center [582, 237] width 251 height 23
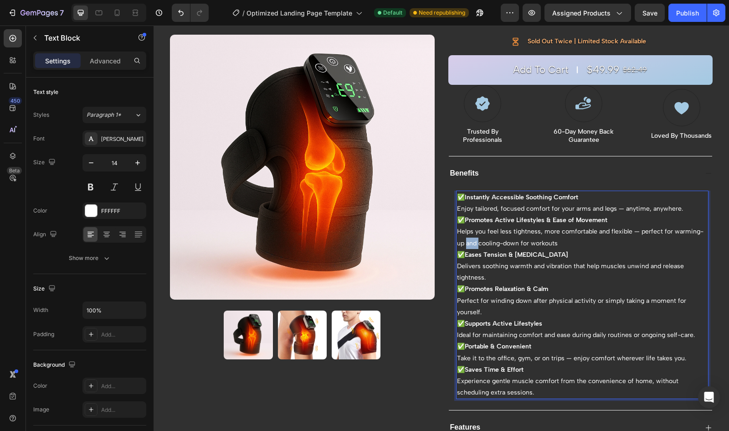
click at [470, 242] on p "Helps you feel less tightness, more comfortable and flexible — perfect for warm…" at bounding box center [582, 237] width 251 height 23
click at [502, 240] on p "Helps you feel less tightness, more comfortable and flexible — perfect for warm…" at bounding box center [582, 237] width 251 height 23
click at [576, 242] on p "Helps you feel less tightness, more comfortable and flexible — perfect for warm…" at bounding box center [582, 237] width 251 height 23
click at [630, 242] on p "Helps you feel less tightness, more comfortable and flexible — perfect for warm…" at bounding box center [582, 237] width 251 height 23
click at [671, 241] on p "Helps you feel less tightness, more comfortable and flexible — perfect for warm…" at bounding box center [582, 237] width 251 height 23
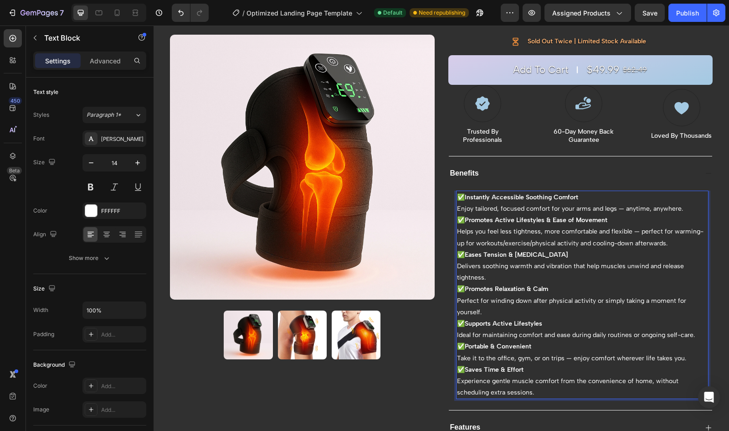
click at [628, 244] on p "Helps you feel less tightness, more comfortable and flexible — perfect for warm…" at bounding box center [582, 237] width 251 height 23
click at [465, 253] on strong "Eases Tension & [MEDICAL_DATA]" at bounding box center [516, 255] width 103 height 8
click at [539, 252] on p "✅ Eases Tension & [MEDICAL_DATA] Delivers soothing warmth and vibration that he…" at bounding box center [582, 266] width 251 height 35
click at [542, 279] on p "✅ Eases Tension & [MEDICAL_DATA] Delivers soothing warmth and vibration that he…" at bounding box center [582, 266] width 251 height 35
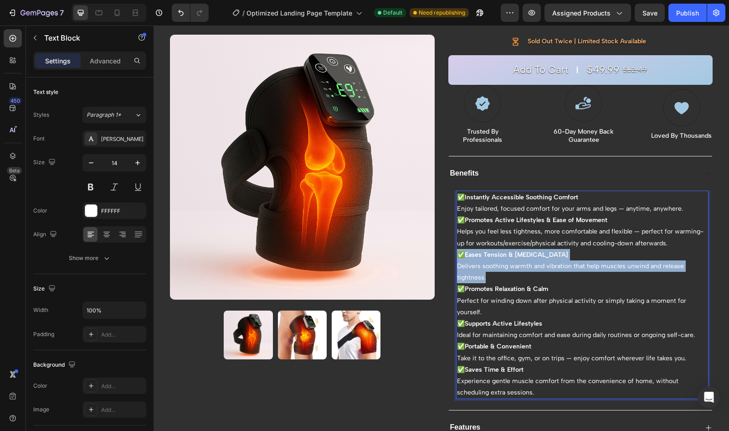
click at [457, 252] on p "✅ Eases Tension & [MEDICAL_DATA] Delivers soothing warmth and vibration that he…" at bounding box center [582, 266] width 251 height 35
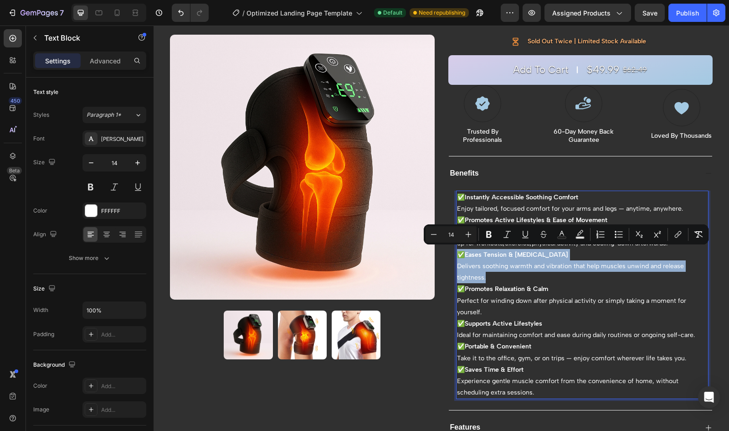
copy p "✅ Eases Tension & [MEDICAL_DATA] Delivers soothing warmth and vibration that he…"
click at [480, 277] on p "✅ Eases Tension & [MEDICAL_DATA] Delivers soothing warmth and vibration that he…" at bounding box center [582, 266] width 251 height 35
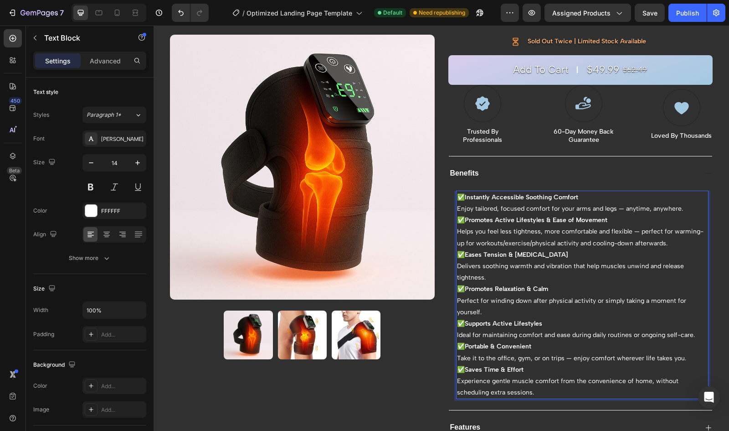
click at [483, 275] on p "✅ Eases Tension & [MEDICAL_DATA] Delivers soothing warmth and vibration that he…" at bounding box center [582, 266] width 251 height 35
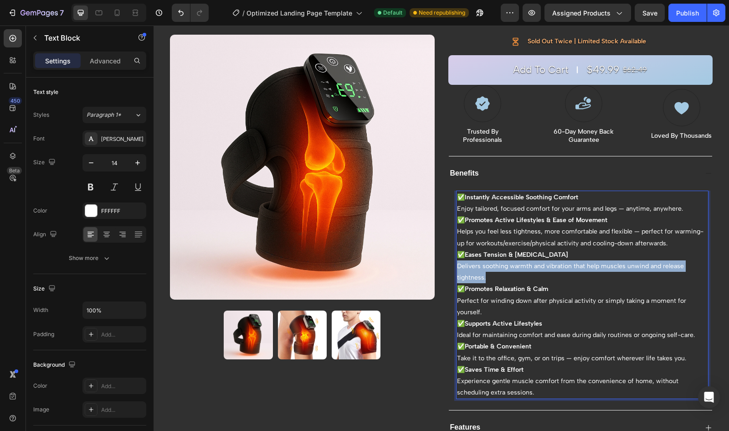
click at [457, 260] on p "✅ Eases Tension & [MEDICAL_DATA] Delivers soothing warmth and vibration that he…" at bounding box center [582, 266] width 251 height 35
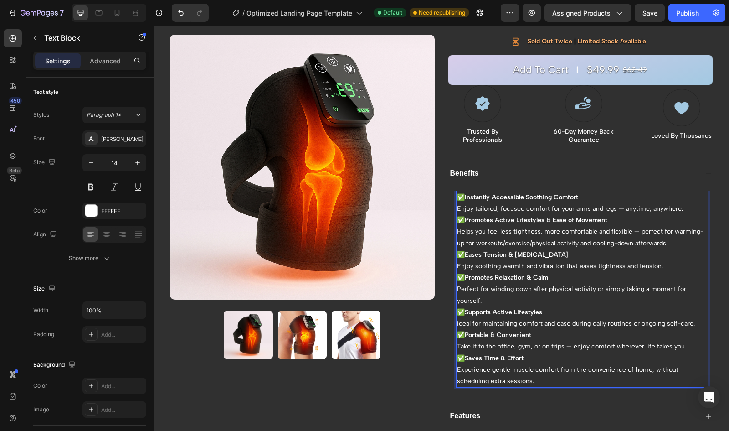
click at [487, 195] on strong "Instantly Accessible Soothing Comfort" at bounding box center [521, 197] width 113 height 8
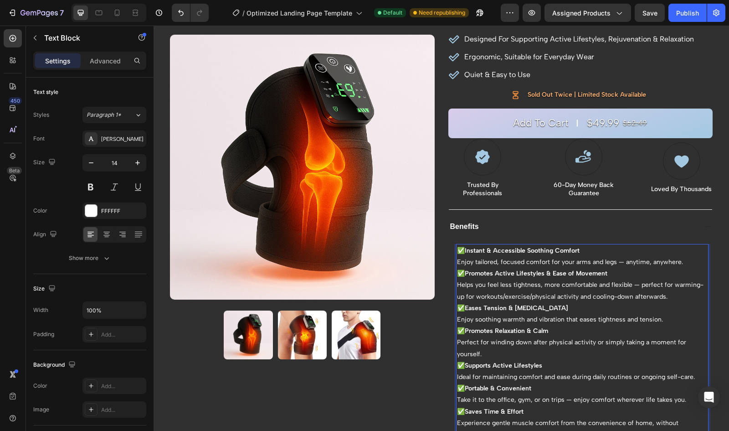
scroll to position [100, 0]
click at [581, 246] on p "✅ Instant & Accessible Soothing Comfort Enjoy tailored, focused comfort for you…" at bounding box center [582, 255] width 251 height 23
click at [465, 247] on strong "Instant & Accessible Soothing Comfort" at bounding box center [522, 250] width 115 height 8
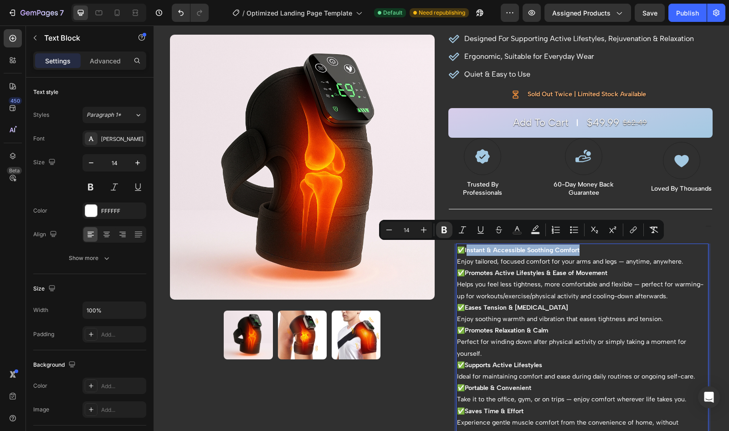
click at [578, 250] on strong "Instant & Accessible Soothing Comfort" at bounding box center [522, 250] width 115 height 8
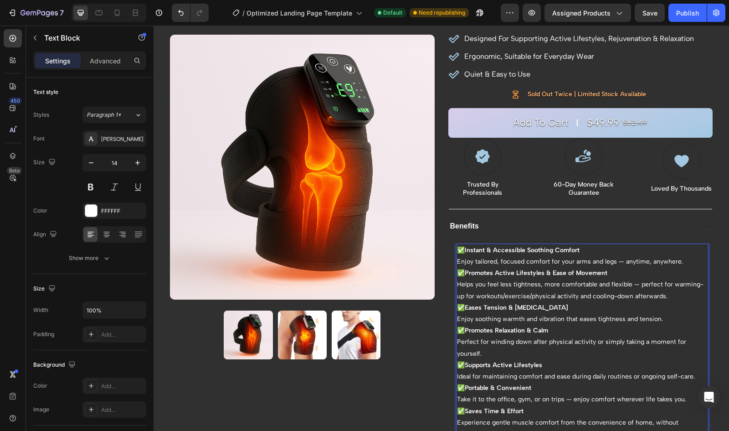
click at [529, 250] on strong "Instant & Accessible Soothing Comfort" at bounding box center [522, 250] width 115 height 8
click at [526, 250] on strong "Instant & Accessible Soothing Comfort" at bounding box center [522, 250] width 115 height 8
click at [540, 246] on strong "Instant & Accessible Soothing Comfort" at bounding box center [522, 250] width 115 height 8
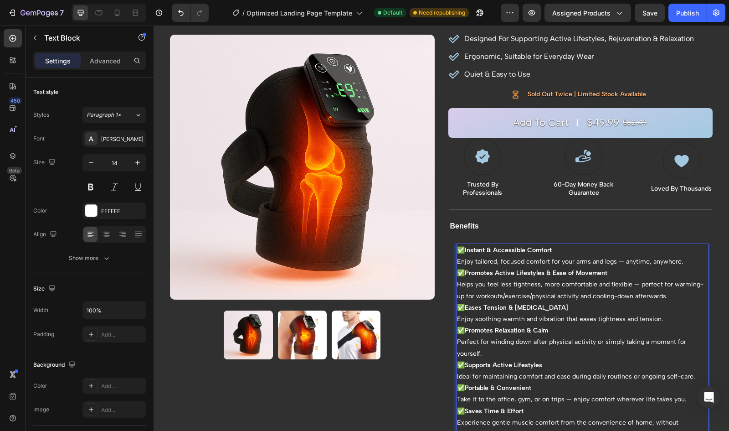
click at [520, 257] on p "✅ Instant & Accessible Comfort Enjoy tailored, focused comfort for your arms an…" at bounding box center [582, 255] width 251 height 23
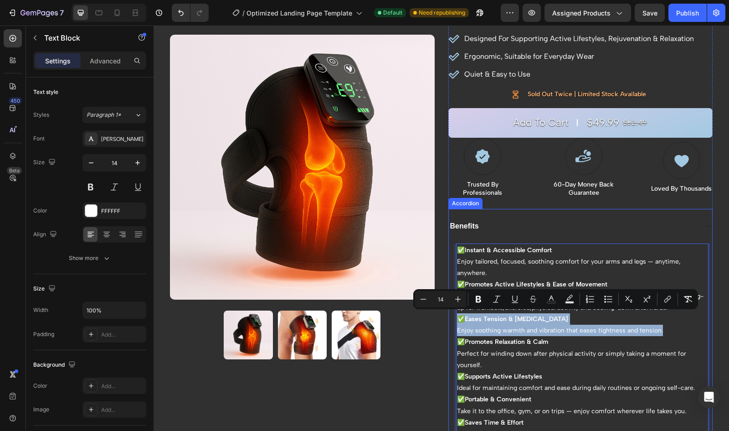
drag, startPoint x: 662, startPoint y: 328, endPoint x: 451, endPoint y: 315, distance: 210.9
click at [451, 315] on div "✅ Instant & Accessible Comfort Enjoy tailored, focused, soothing comfort for yo…" at bounding box center [581, 353] width 264 height 220
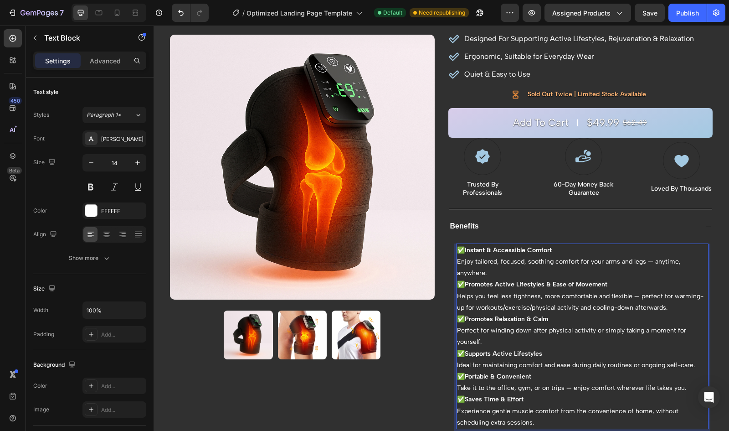
click at [495, 268] on p "✅ Instant & Accessible Comfort Enjoy tailored, focused, soothing comfort for yo…" at bounding box center [582, 261] width 251 height 35
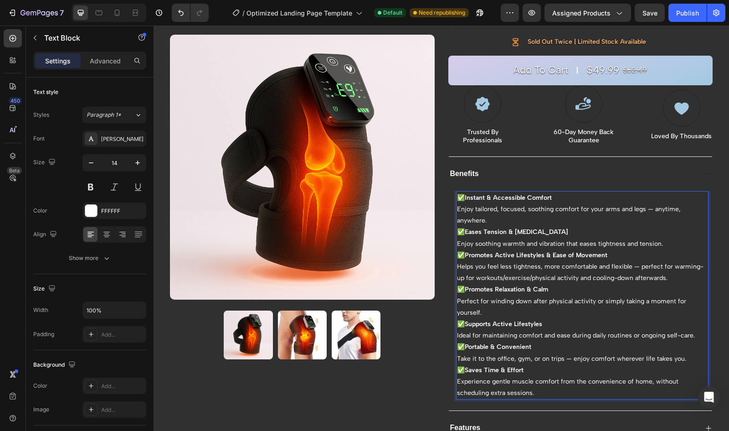
scroll to position [155, 0]
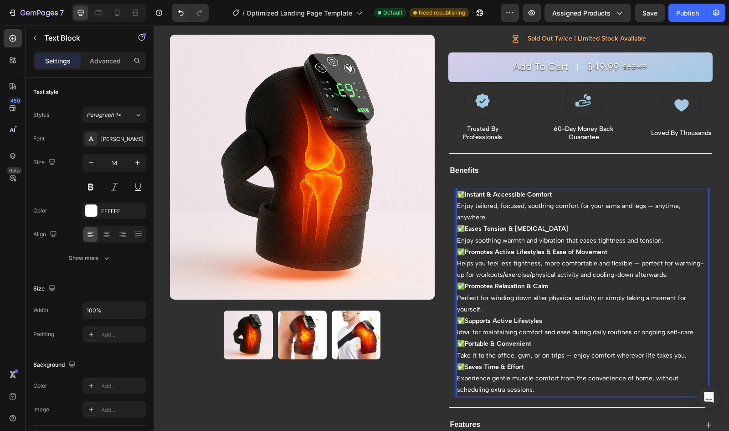
click at [546, 286] on strong "Promotes Relaxation & Calm" at bounding box center [506, 286] width 83 height 8
click at [531, 284] on strong "Promotes Relaxation & Calm" at bounding box center [506, 286] width 83 height 8
click at [479, 286] on strong "Promotes Relaxation & Unwinding" at bounding box center [515, 286] width 100 height 8
click at [489, 285] on strong "Perfect for Relaxation & Unwinding" at bounding box center [516, 286] width 103 height 8
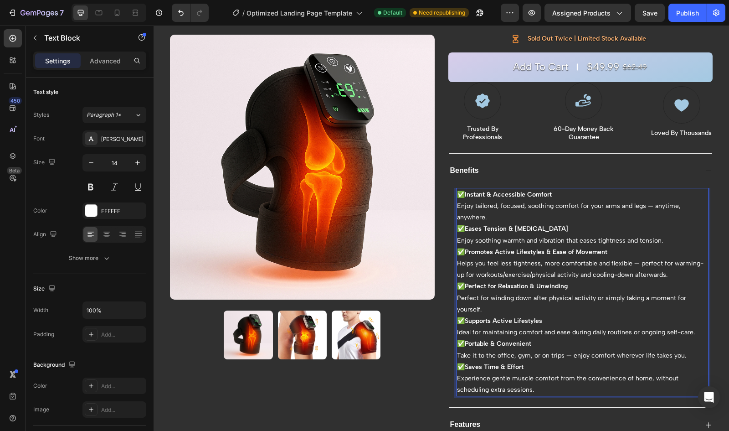
click at [545, 295] on p "✅ Perfect for Relaxation & Unwinding Perfect for winding down after physical ac…" at bounding box center [582, 297] width 251 height 35
click at [693, 330] on p "✅ Supports Active Lifestyles Ideal for maintaining comfort and ease during dail…" at bounding box center [582, 326] width 251 height 23
click at [550, 250] on strong "Promotes Active Lifestyles & Ease of Movement" at bounding box center [536, 252] width 143 height 8
click at [496, 248] on strong "Promotes Active Lifestyles & Ease of Movement" at bounding box center [536, 252] width 143 height 8
click at [610, 248] on p "✅ Promotes Active Lifestyles & Ease of Movement" at bounding box center [582, 251] width 251 height 11
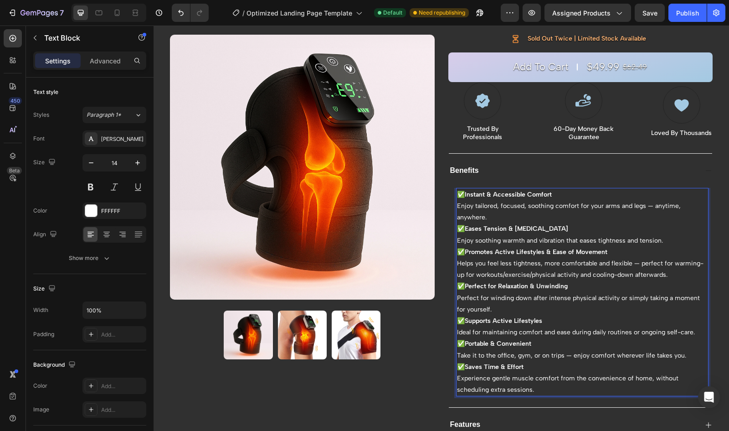
click at [541, 249] on strong "Promotes Active Lifestyles & Ease of Movement" at bounding box center [536, 252] width 143 height 8
click at [551, 250] on strong "Promotes Active Lifestyles & Ease of Movement" at bounding box center [536, 252] width 143 height 8
click at [494, 250] on strong "Promotes Active Lifestyles & Ease of Movement" at bounding box center [536, 252] width 143 height 8
click at [533, 202] on p "✅ Instant & Accessible Comfort Enjoy tailored, focused, soothing comfort for yo…" at bounding box center [582, 206] width 251 height 35
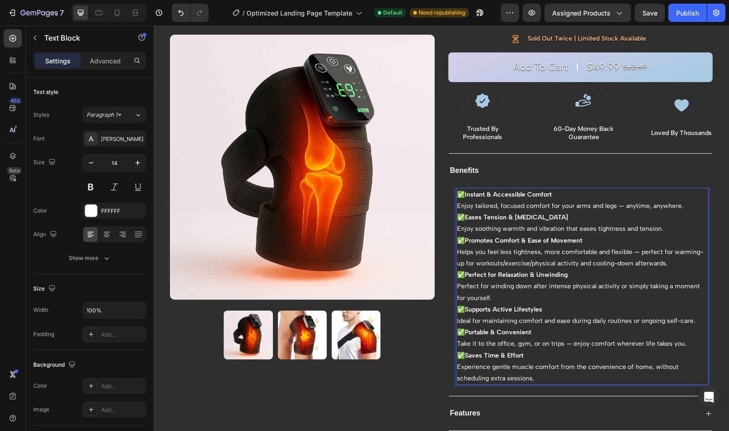
click at [539, 248] on p "Helps you feel less tightness, more comfortable and flexible — perfect for warm…" at bounding box center [582, 257] width 251 height 23
click at [527, 238] on strong "Promotes Comfort & Ease of Movement" at bounding box center [524, 240] width 118 height 8
click at [496, 238] on strong "Promotes Comfort & Ease of Movement" at bounding box center [524, 240] width 118 height 8
click at [558, 236] on strong "Promotes Ease of Movement & Comfort" at bounding box center [524, 240] width 118 height 8
click at [610, 226] on p "✅ Eases Tension & [MEDICAL_DATA] Enjoy soothing warmth and vibration that eases…" at bounding box center [582, 222] width 251 height 23
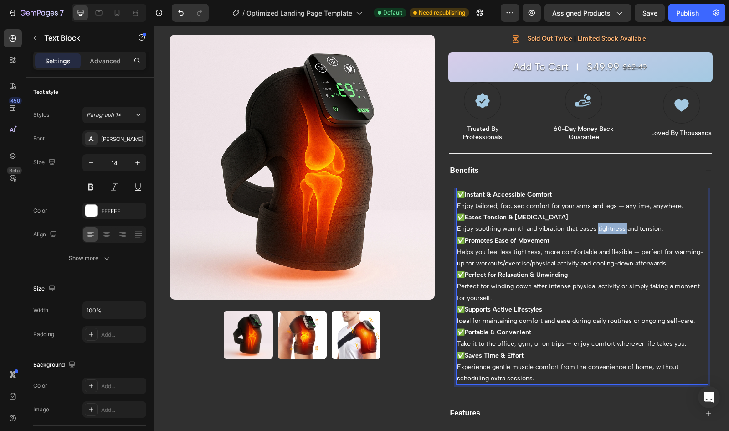
click at [610, 226] on p "✅ Eases Tension & [MEDICAL_DATA] Enjoy soothing warmth and vibration that eases…" at bounding box center [582, 222] width 251 height 23
click at [667, 224] on p "✅ Eases Tension & [MEDICAL_DATA] Enjoy soothing warmth and vibration that eases…" at bounding box center [582, 222] width 251 height 23
click at [609, 225] on p "✅ Eases Tension & [MEDICAL_DATA] Enjoy soothing warmth and vibration that eases…" at bounding box center [582, 222] width 251 height 23
click at [569, 238] on p "✅ Promotes Ease of Movement" at bounding box center [582, 240] width 251 height 11
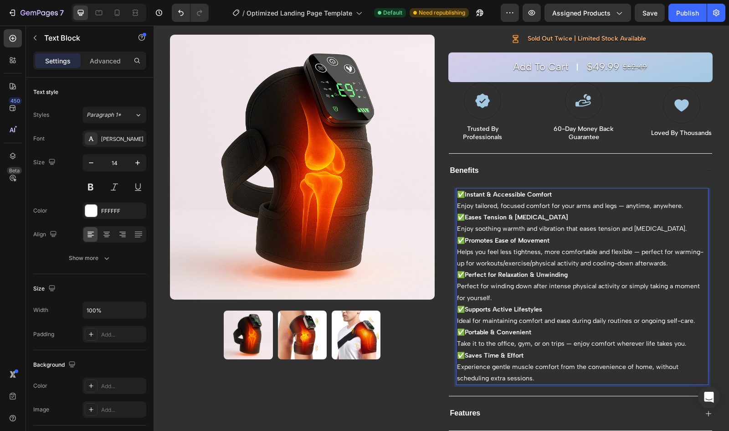
click at [496, 239] on strong "Promotes Ease of Movement" at bounding box center [507, 240] width 85 height 8
click at [520, 238] on strong "Promotes Comfort in Ease of Movement" at bounding box center [524, 240] width 118 height 8
click at [524, 238] on strong "Promotes Comfort in Ease of Movement" at bounding box center [524, 240] width 118 height 8
click at [593, 248] on p "Helps you feel less tightness, more comfortable and flexible — perfect for warm…" at bounding box center [582, 257] width 251 height 23
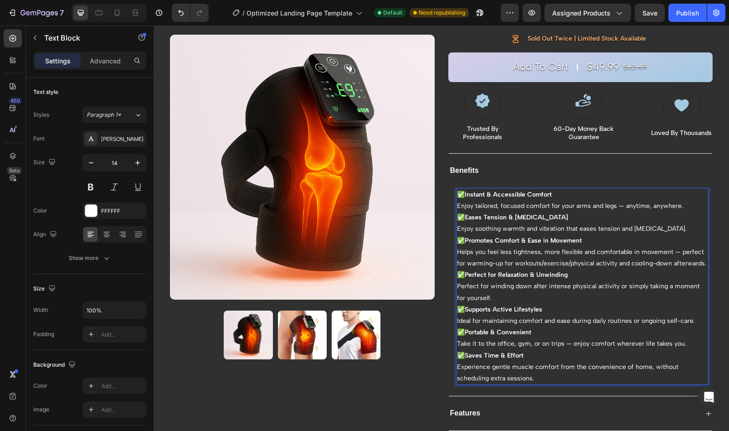
click at [612, 261] on p "Helps you feel less tightness, more flexible and comfortable in movement — perf…" at bounding box center [582, 257] width 251 height 23
click at [542, 260] on p "Helps you feel less tightness, more flexible and comfortable in movement — perf…" at bounding box center [582, 257] width 251 height 23
click at [539, 262] on p "Helps you feel less tightness, more flexible and comfortable in movement — perf…" at bounding box center [582, 257] width 251 height 23
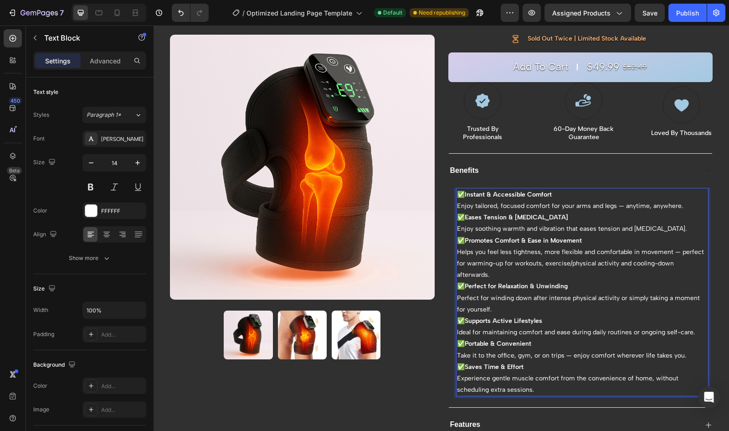
click at [570, 261] on p "Helps you feel less tightness, more flexible and comfortable in movement — perf…" at bounding box center [582, 263] width 251 height 35
click at [627, 262] on p "Helps you feel less tightness, more flexible and comfortable in movement — perf…" at bounding box center [582, 263] width 251 height 35
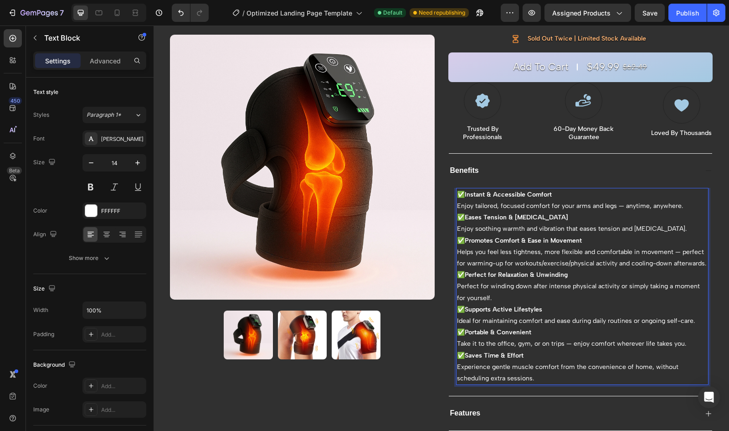
click at [572, 200] on p "✅ Instant & Accessible Comfort Enjoy tailored, focused comfort for your arms an…" at bounding box center [582, 200] width 251 height 23
click at [587, 236] on p "✅ Promotes Comfort & Ease in Movement" at bounding box center [582, 240] width 251 height 11
click at [522, 265] on p "Helps you feel less tightness, more flexible and comfortable in movement — perf…" at bounding box center [582, 257] width 251 height 23
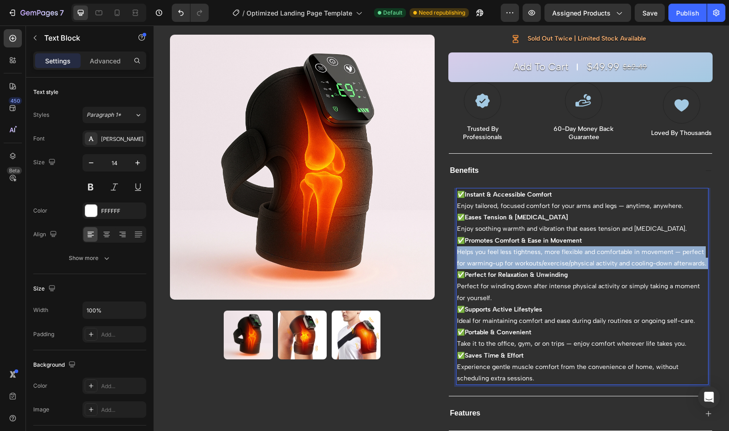
click at [522, 265] on p "Helps you feel less tightness, more flexible and comfortable in movement — perf…" at bounding box center [582, 257] width 251 height 23
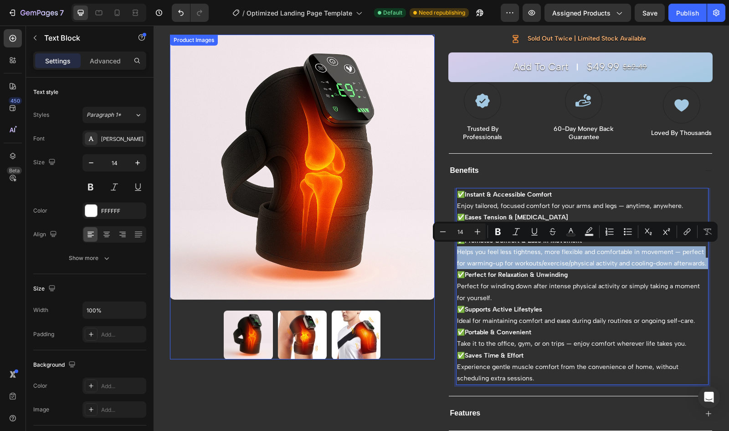
copy p "Helps you feel less tightness, more flexible and comfortable in movement — perf…"
